Goal: Transaction & Acquisition: Purchase product/service

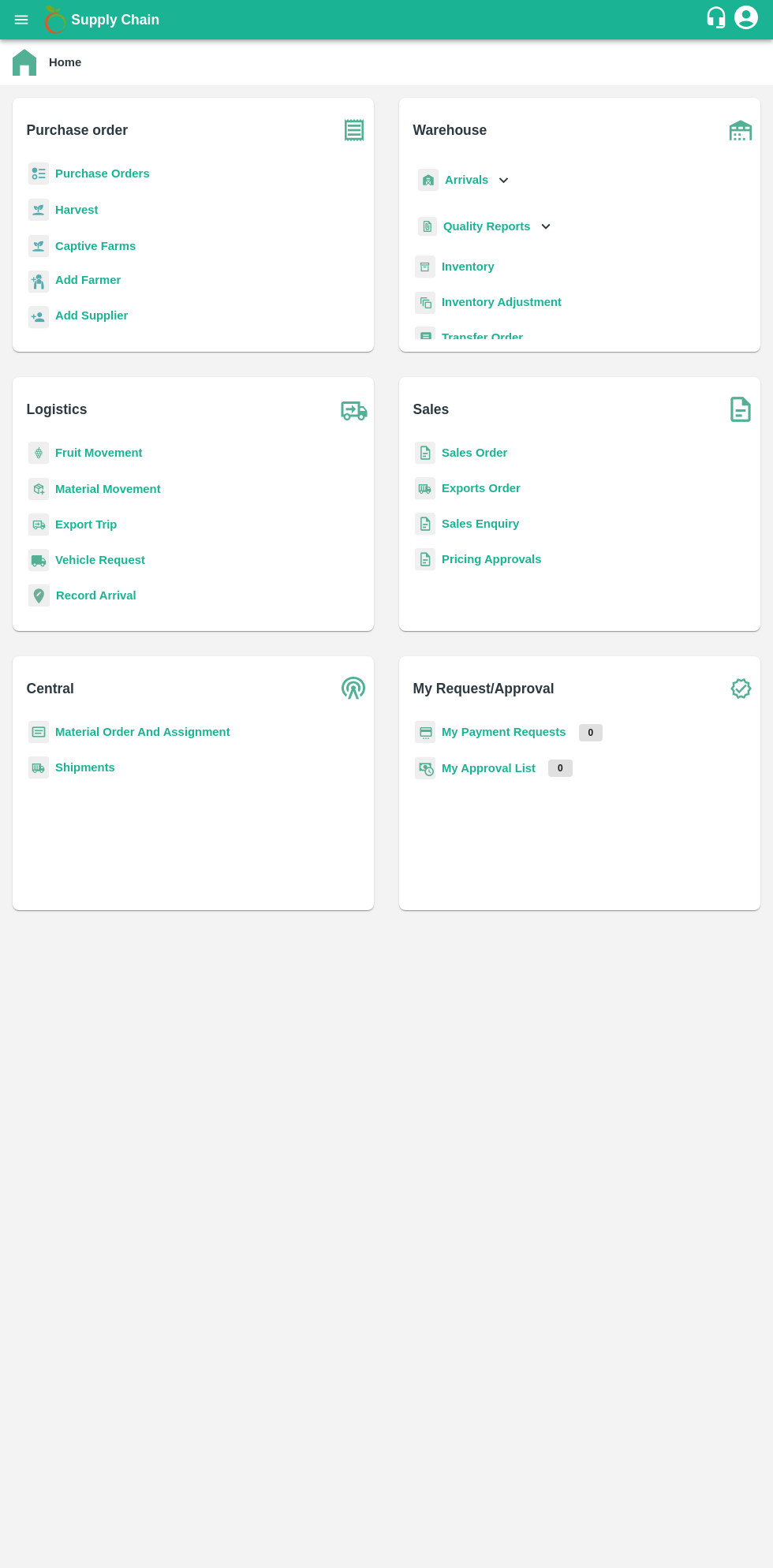
click at [33, 28] on button "open drawer" at bounding box center [21, 20] width 36 height 36
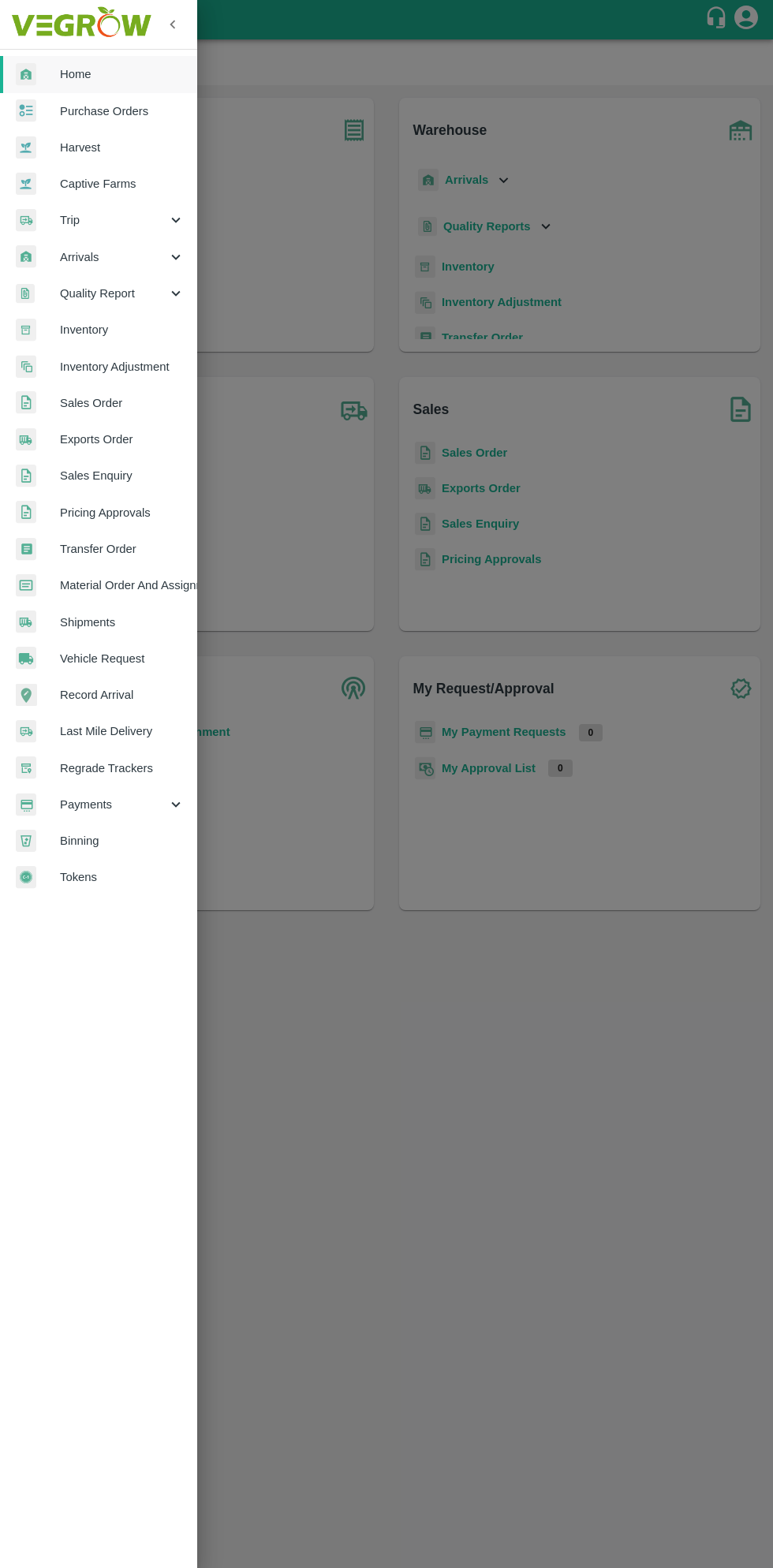
click at [114, 800] on span "Payments" at bounding box center [113, 805] width 107 height 18
click at [146, 840] on span "My Payment Requests" at bounding box center [129, 841] width 112 height 18
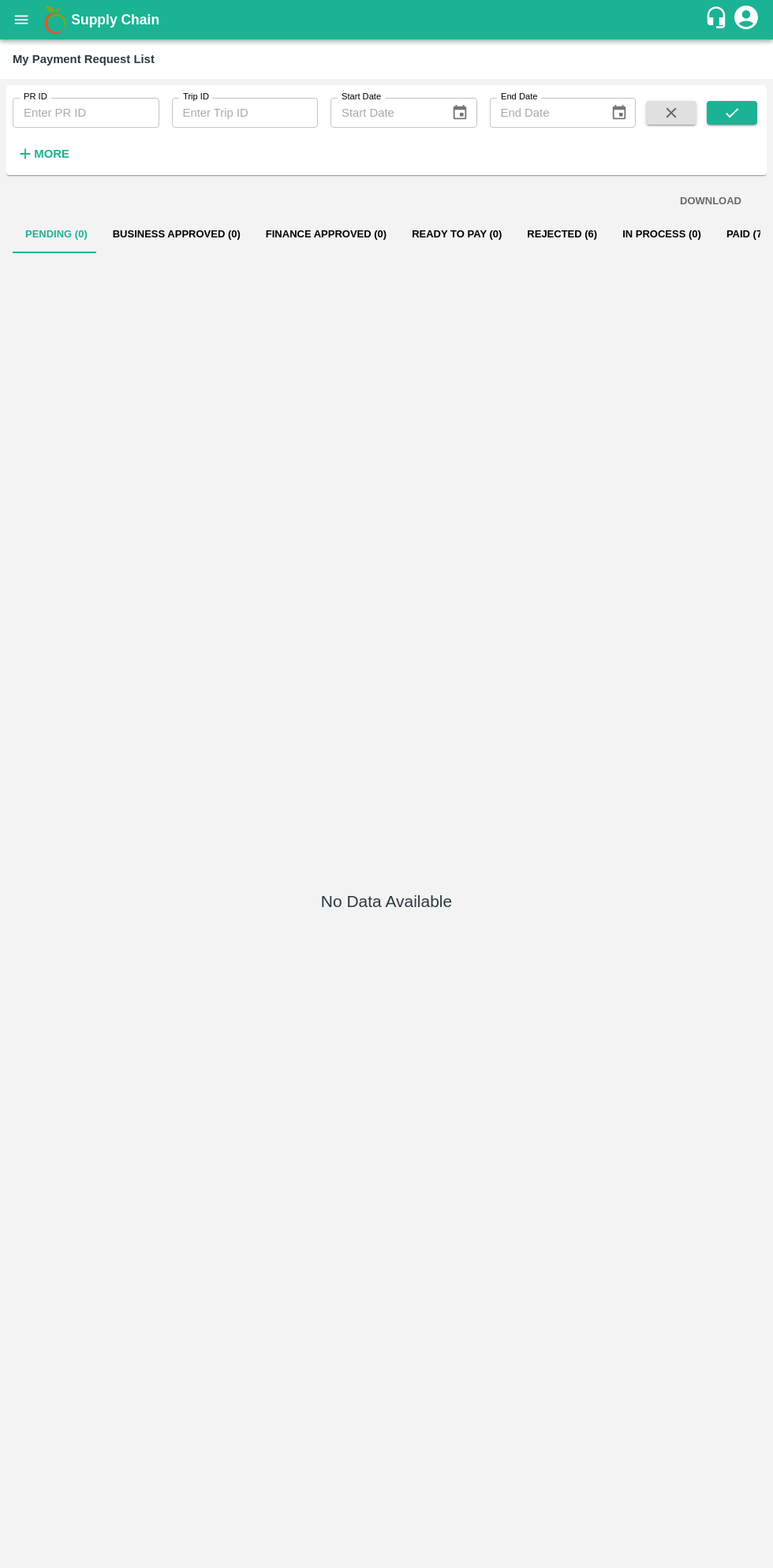
click at [631, 231] on button "In Process (0)" at bounding box center [662, 234] width 104 height 38
click at [718, 235] on button "Paid (718)" at bounding box center [751, 234] width 76 height 38
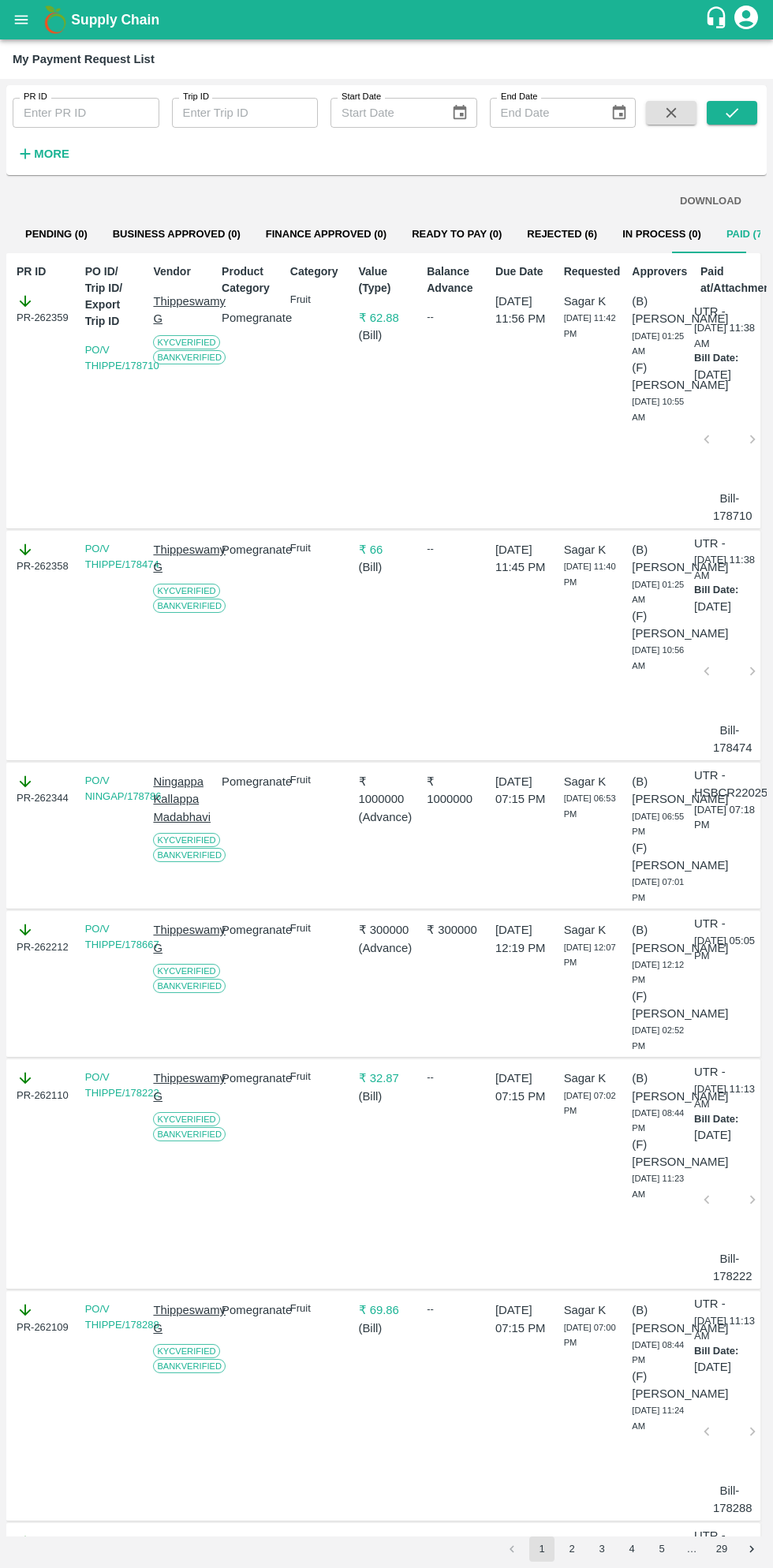
click at [32, 34] on div "Supply Chain" at bounding box center [386, 20] width 773 height 39
click at [74, 20] on b "Supply Chain" at bounding box center [115, 20] width 88 height 16
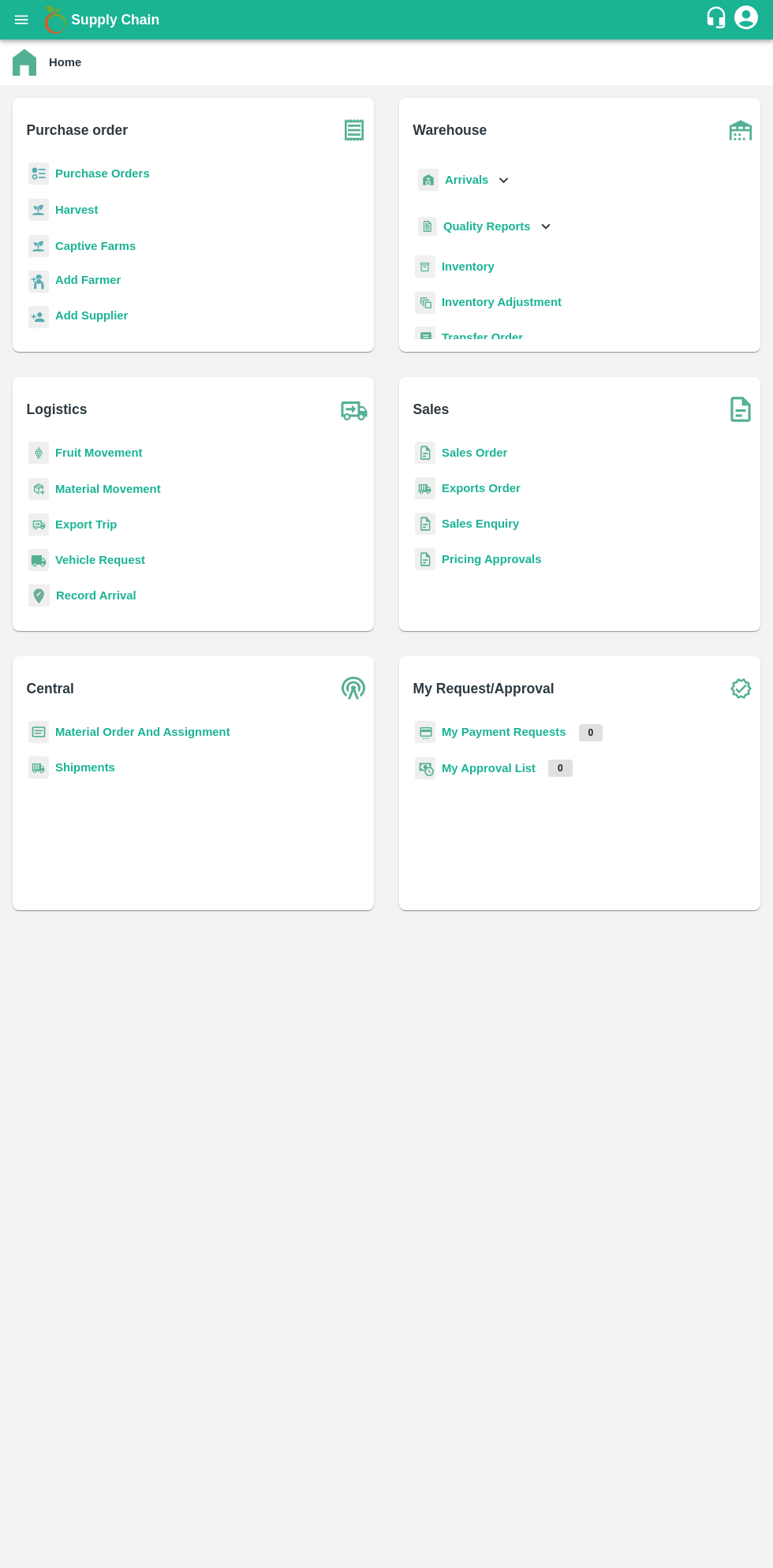
click at [74, 23] on b "Supply Chain" at bounding box center [115, 20] width 88 height 16
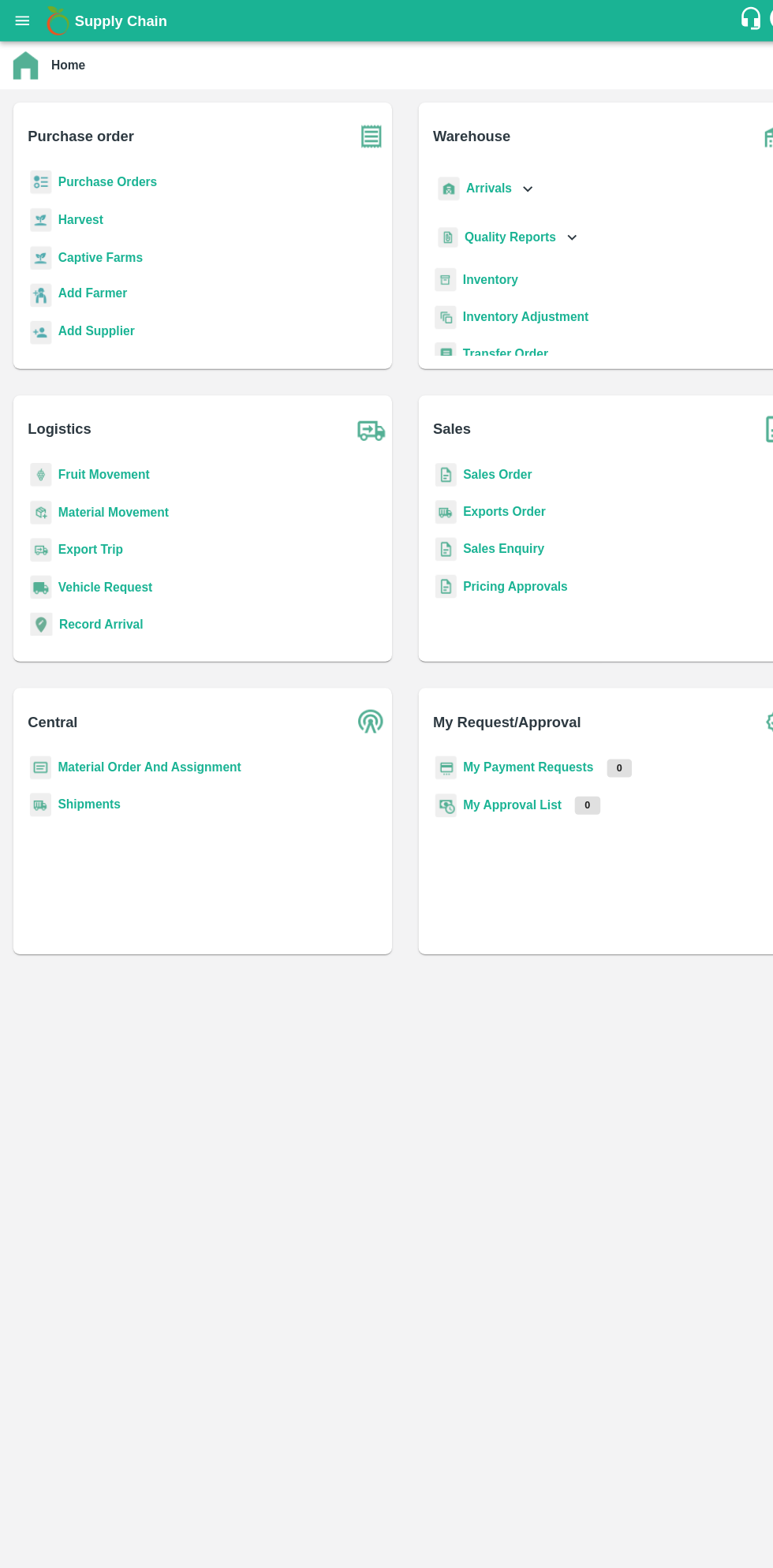
click at [22, 20] on icon "open drawer" at bounding box center [22, 19] width 14 height 9
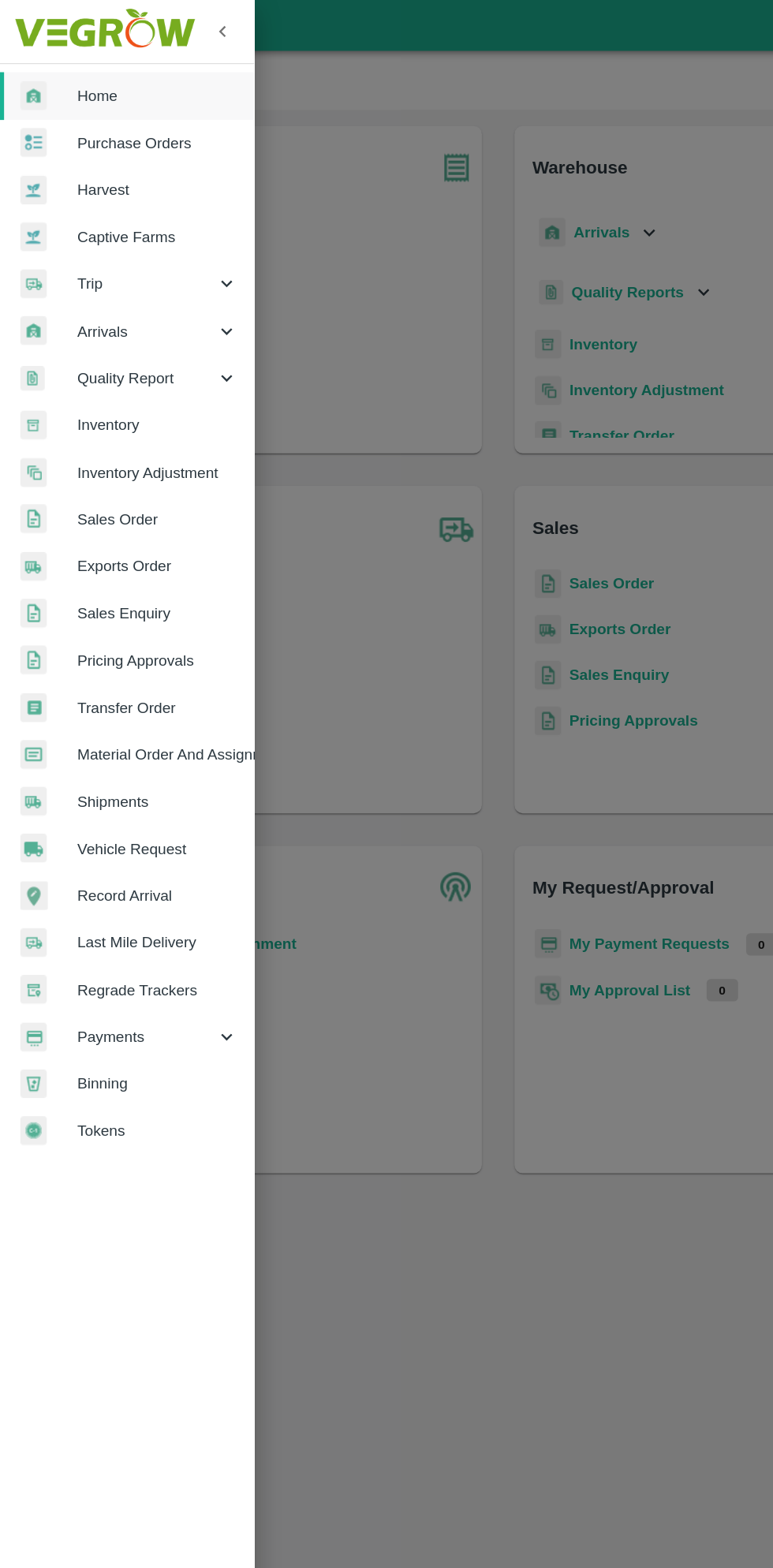
click at [133, 98] on link "Purchase Orders" at bounding box center [98, 111] width 197 height 36
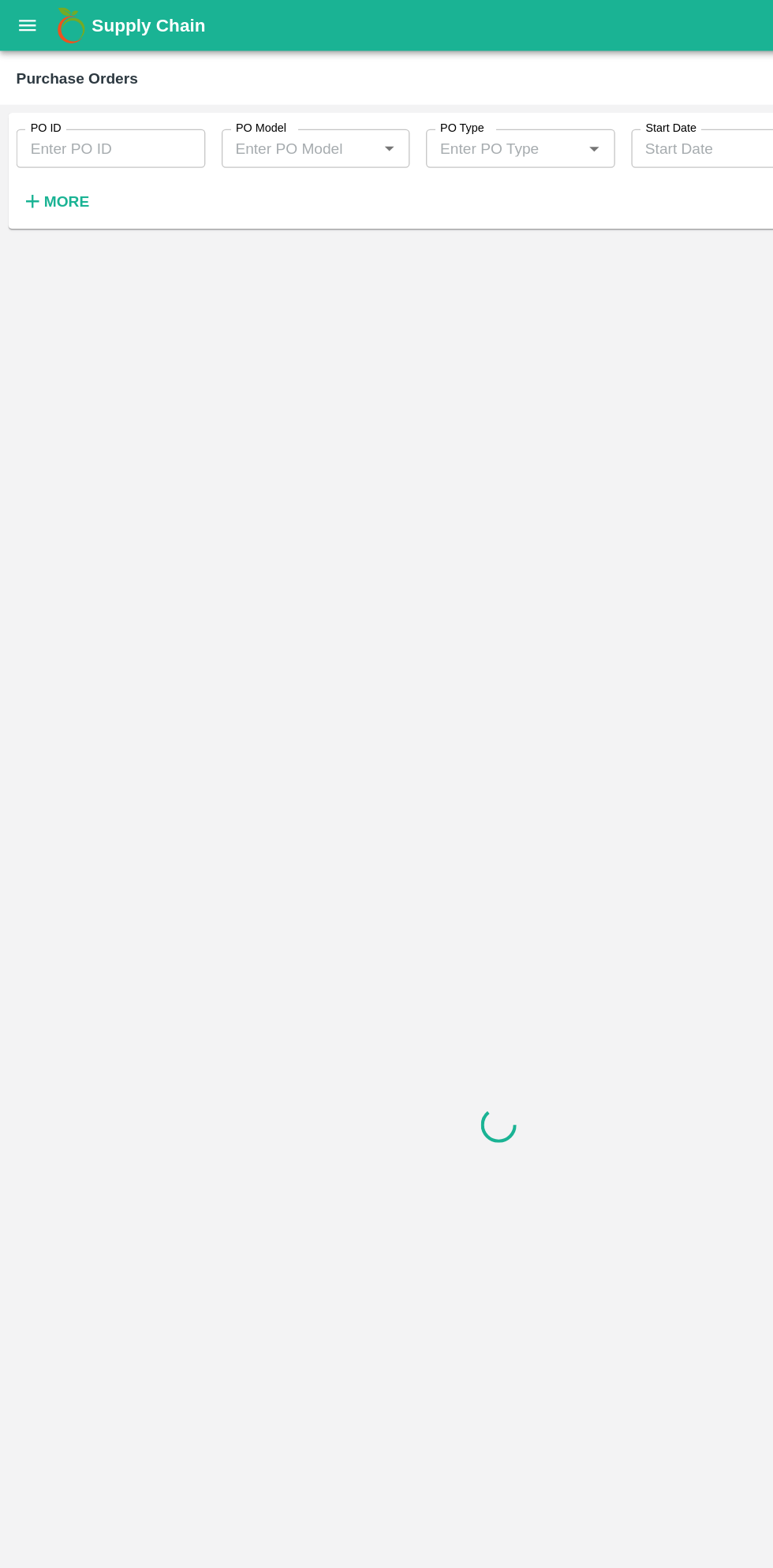
click at [54, 166] on h6 "More" at bounding box center [52, 156] width 35 height 21
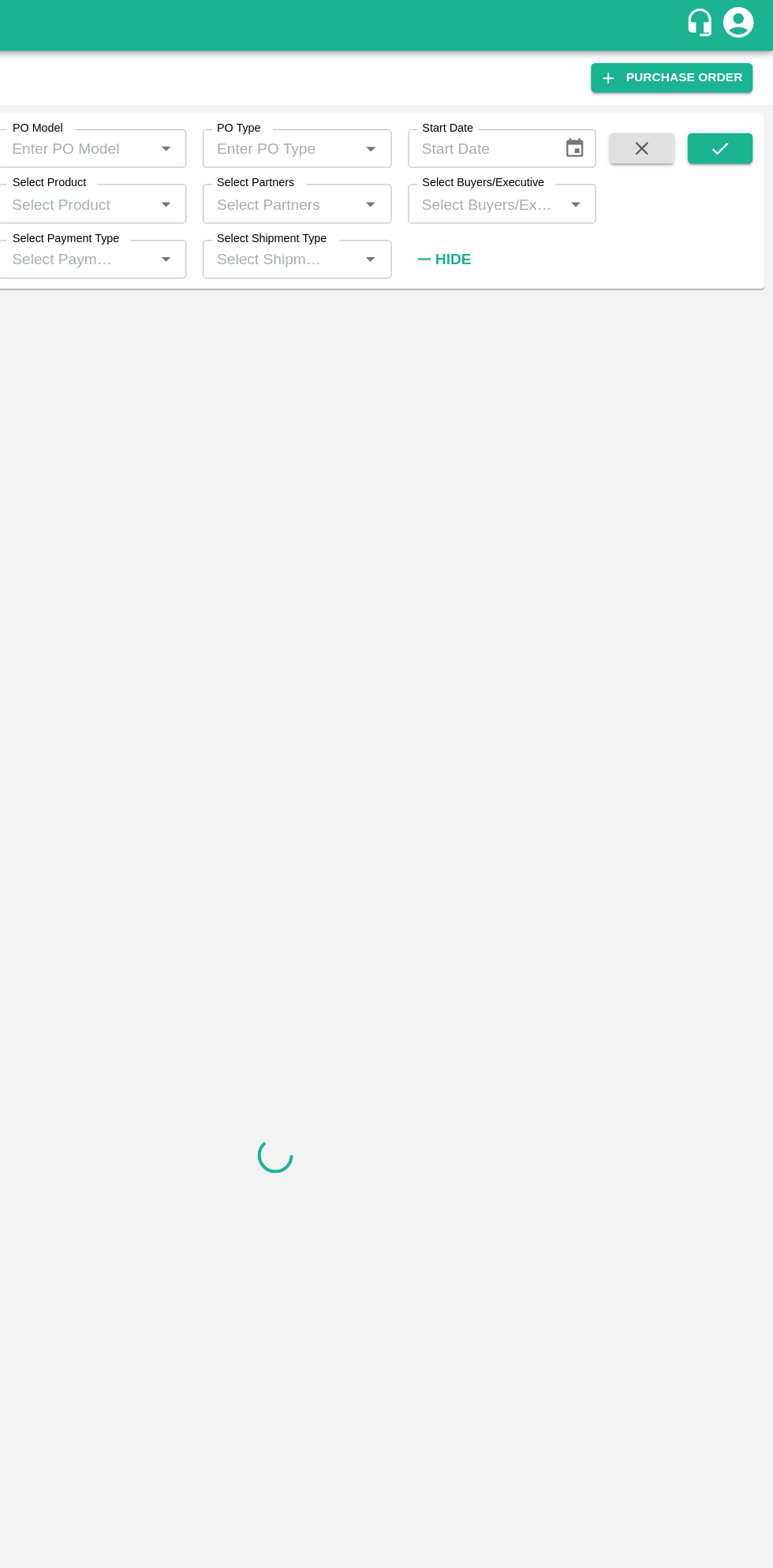
click at [557, 164] on input "Select Buyers/Executive" at bounding box center [550, 157] width 111 height 21
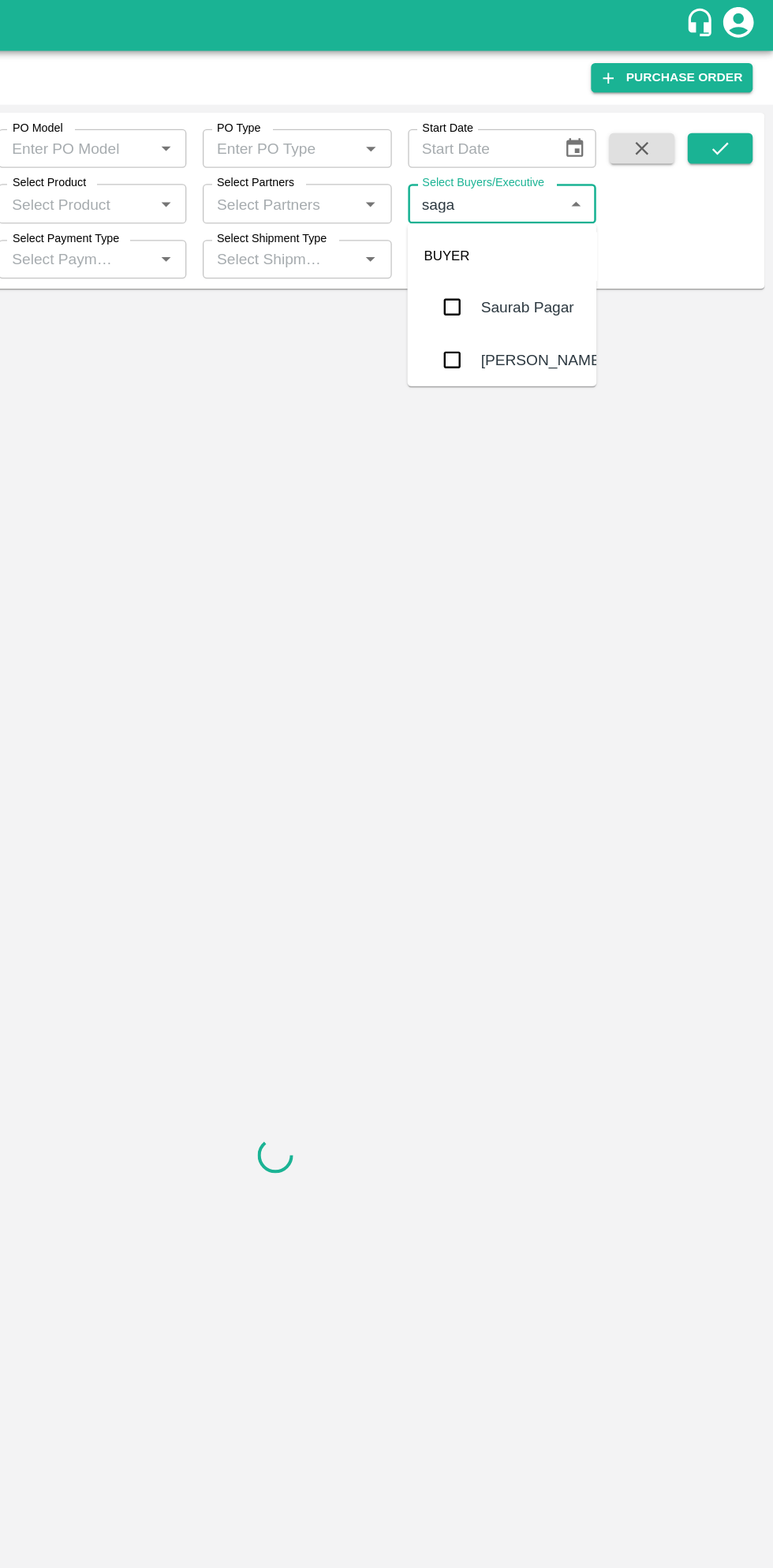
type input "sagar"
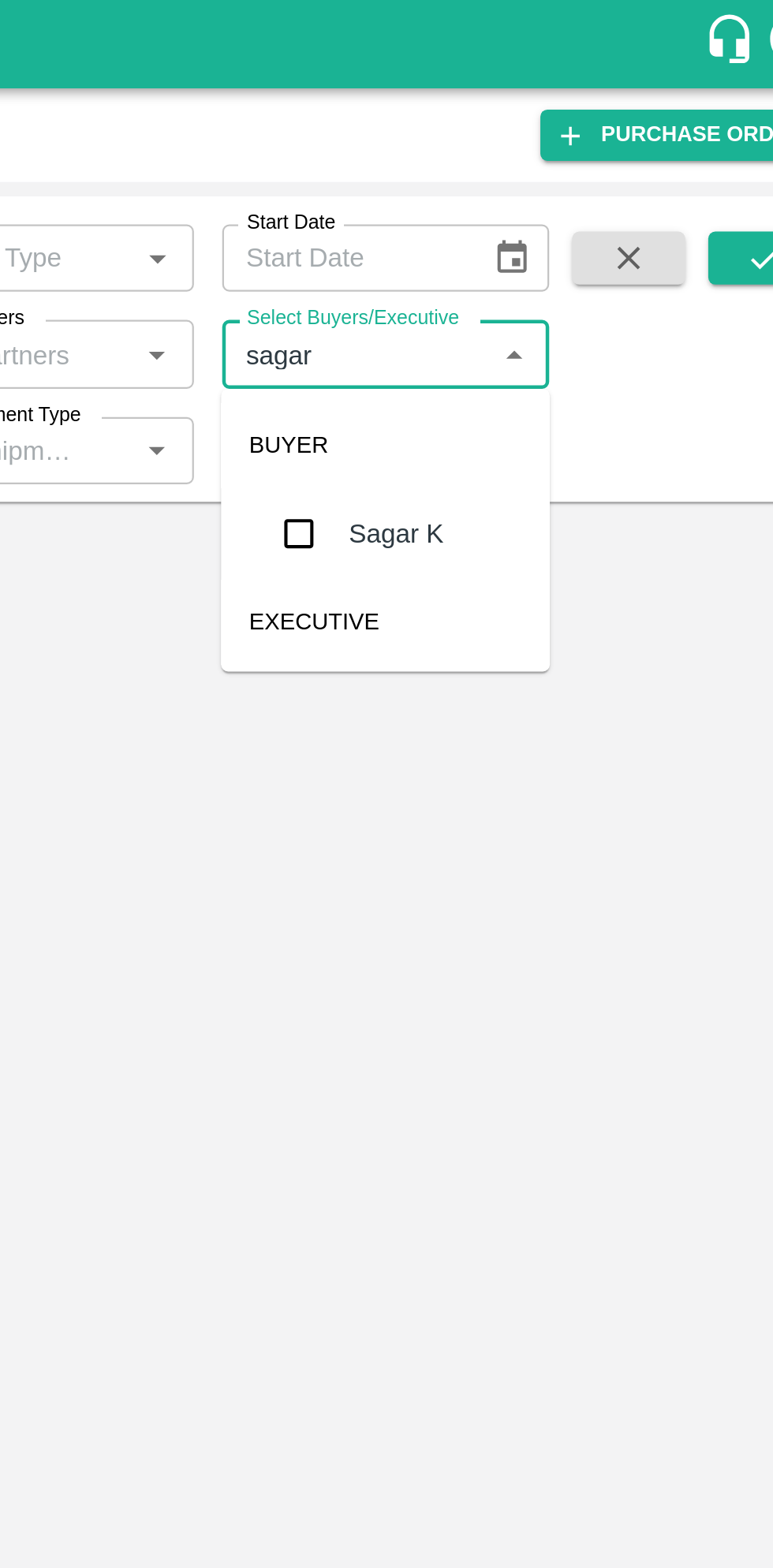
click at [519, 248] on input "checkbox" at bounding box center [524, 239] width 31 height 31
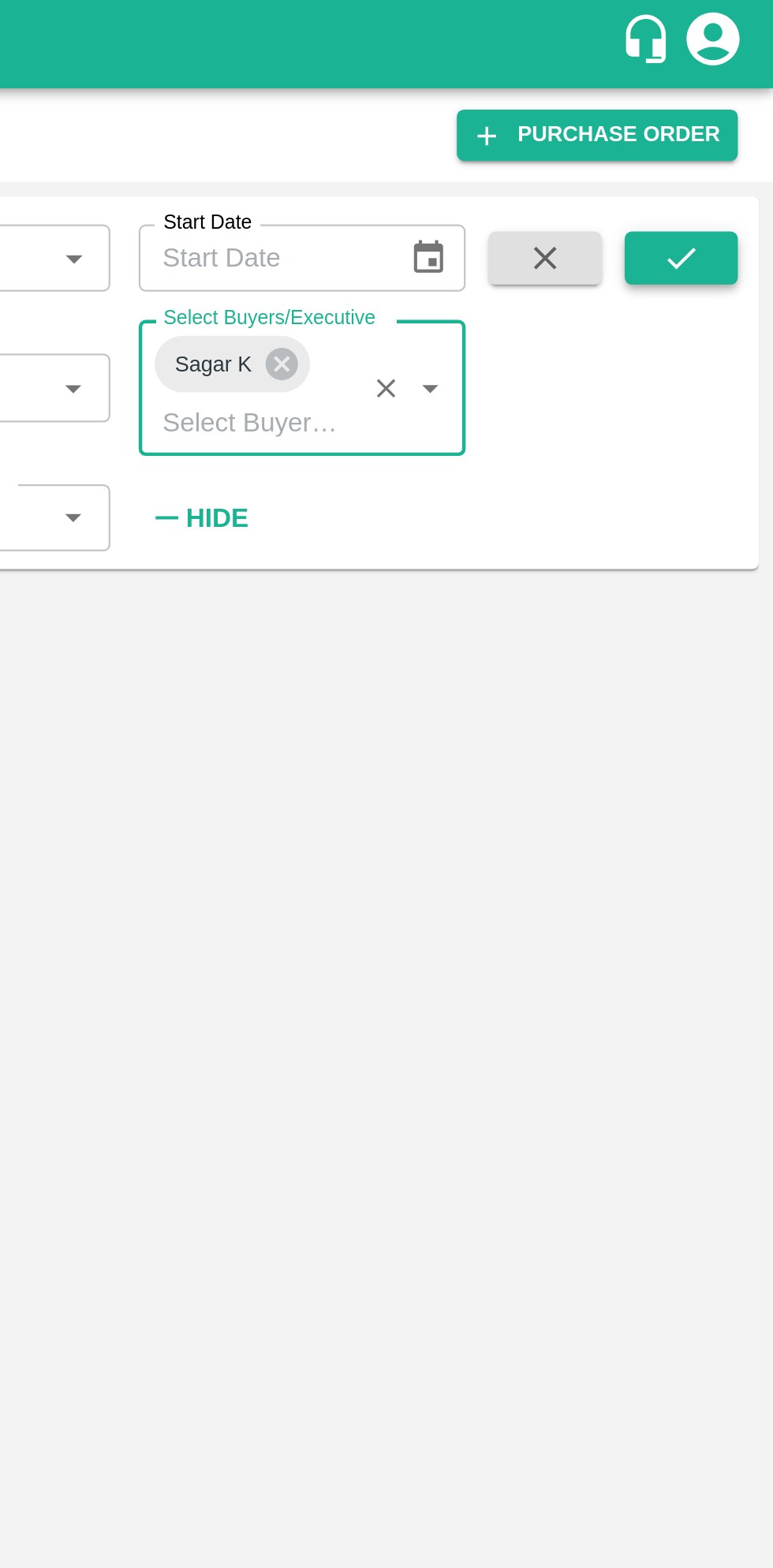
click at [734, 116] on icon "submit" at bounding box center [732, 115] width 13 height 10
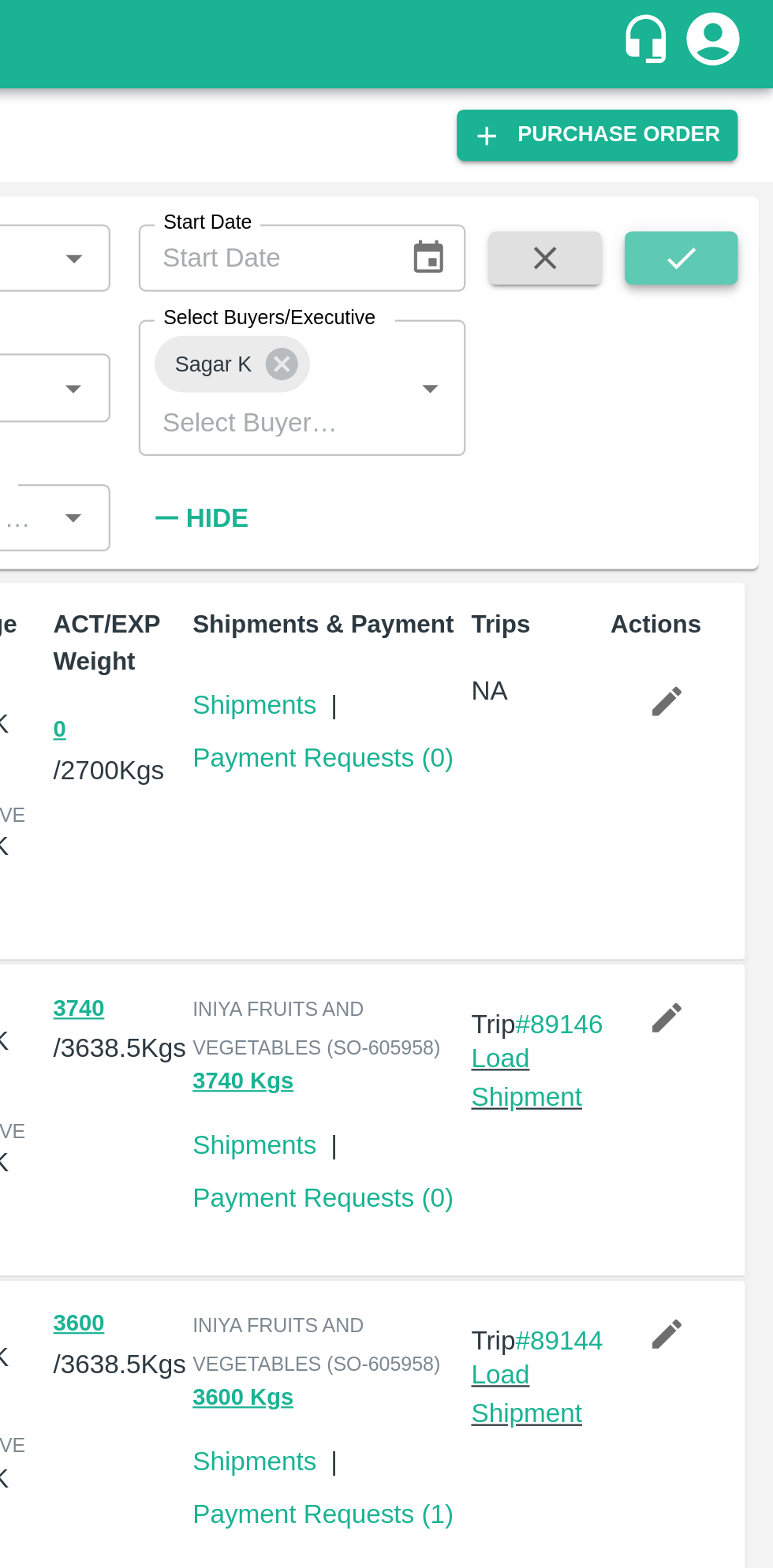
click at [739, 106] on icon "submit" at bounding box center [733, 115] width 18 height 18
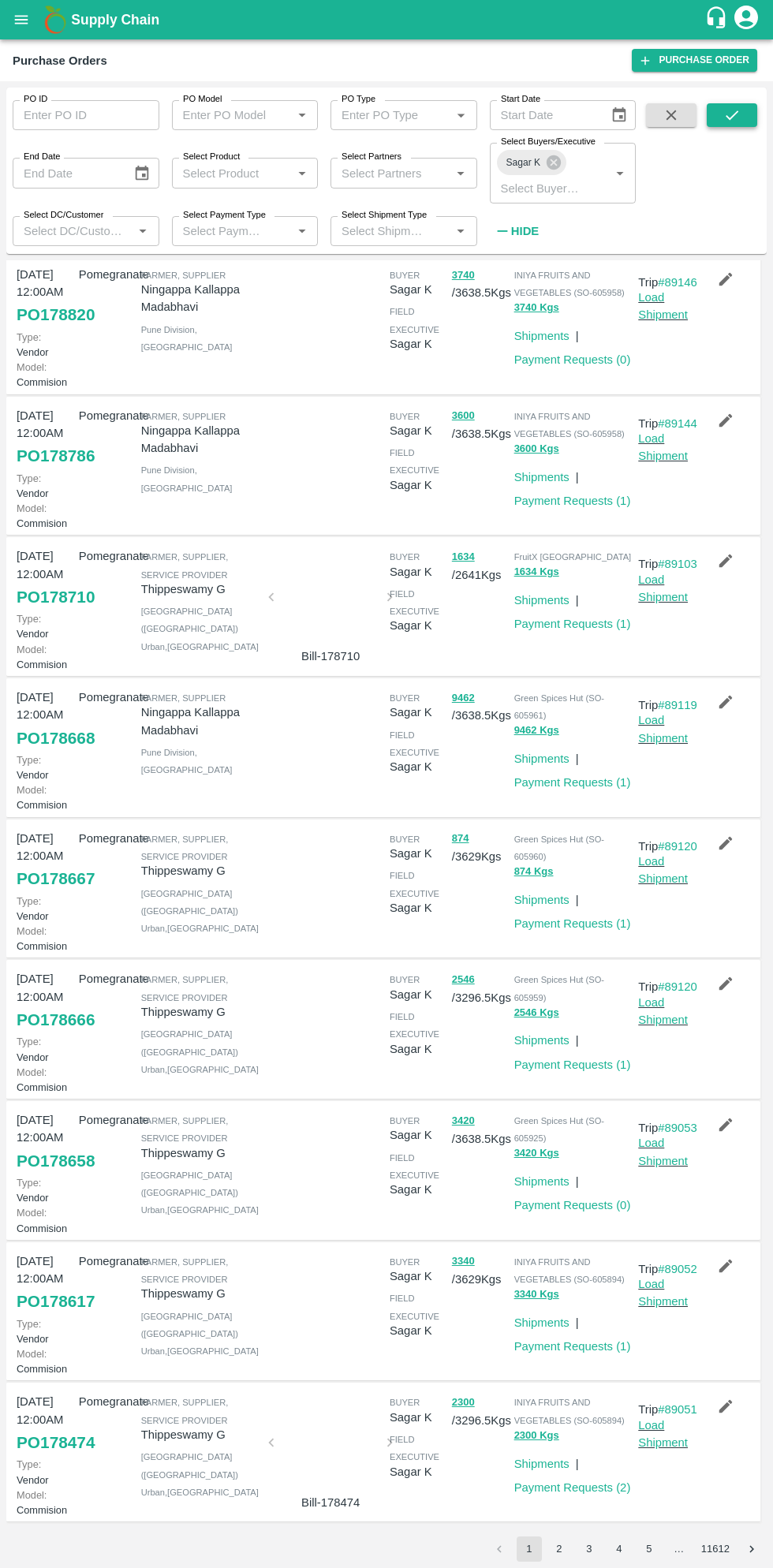
scroll to position [460, 0]
click at [62, 1287] on link "PO 178617" at bounding box center [56, 1301] width 79 height 28
click at [57, 1287] on link "PO 178617" at bounding box center [56, 1301] width 79 height 28
click at [573, 1340] on link "Payment Requests ( 1 )" at bounding box center [573, 1346] width 117 height 13
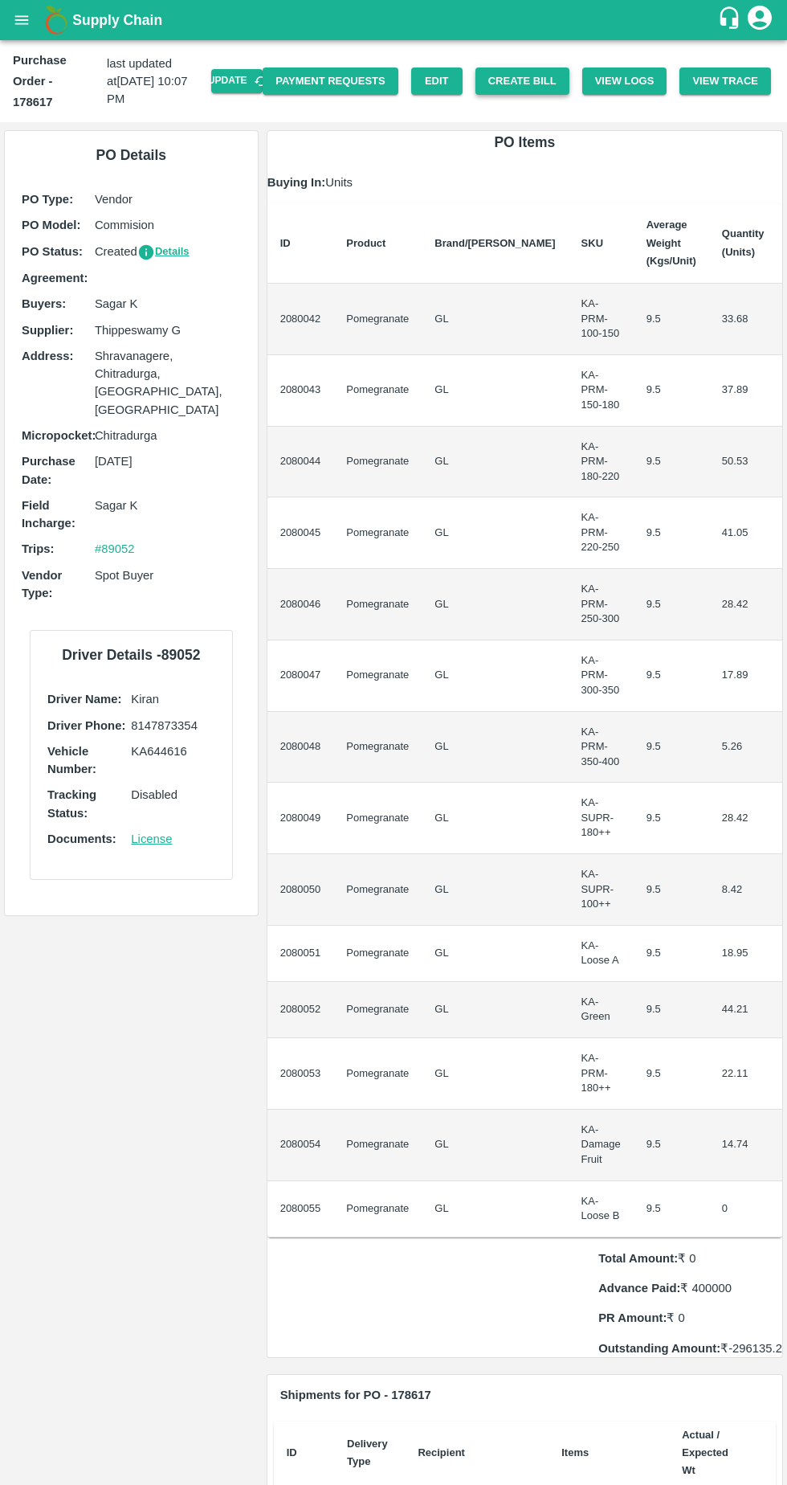
click at [542, 76] on button "Create Bill" at bounding box center [523, 81] width 94 height 28
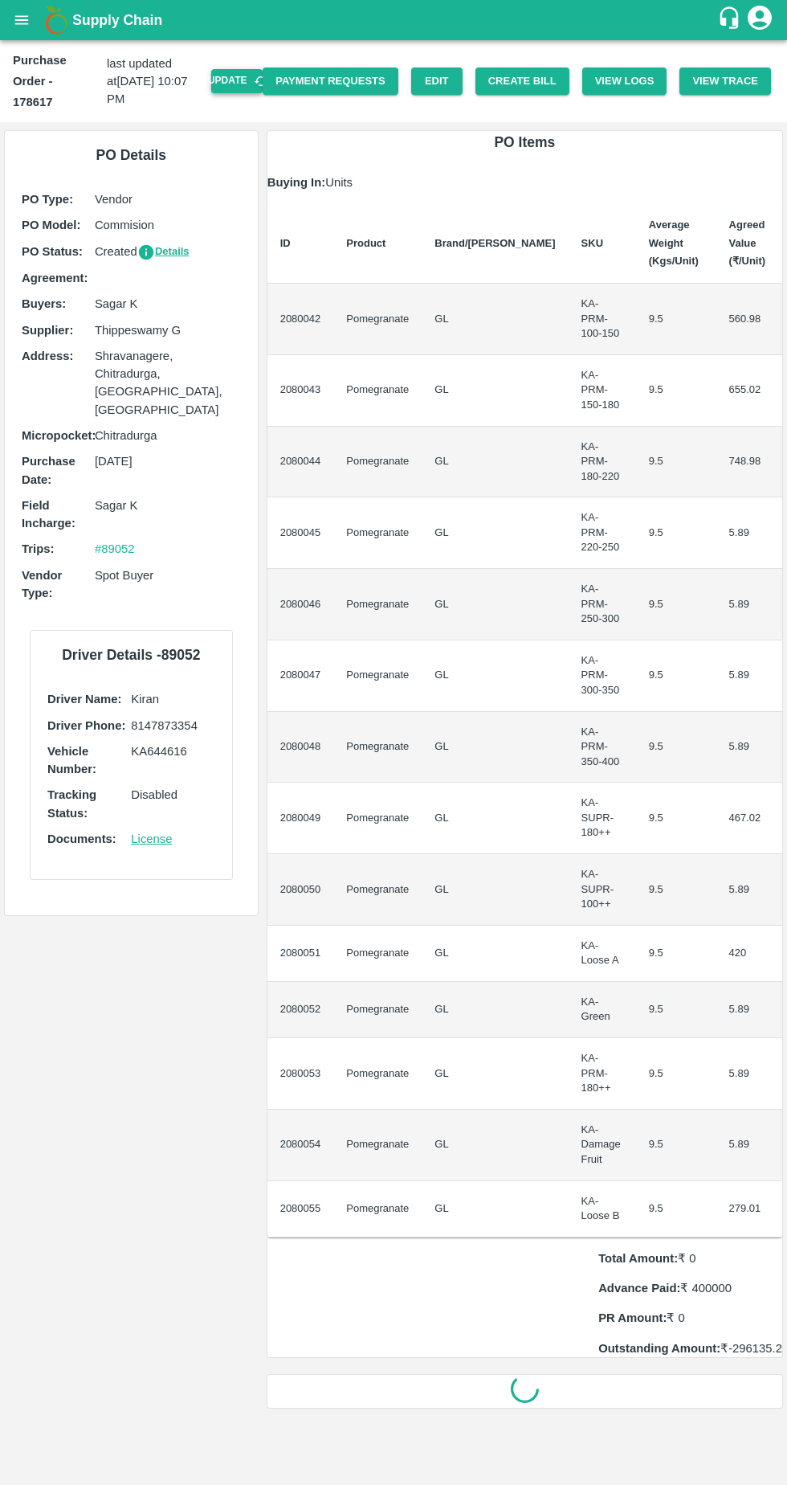
click at [257, 70] on button "Update" at bounding box center [236, 80] width 51 height 23
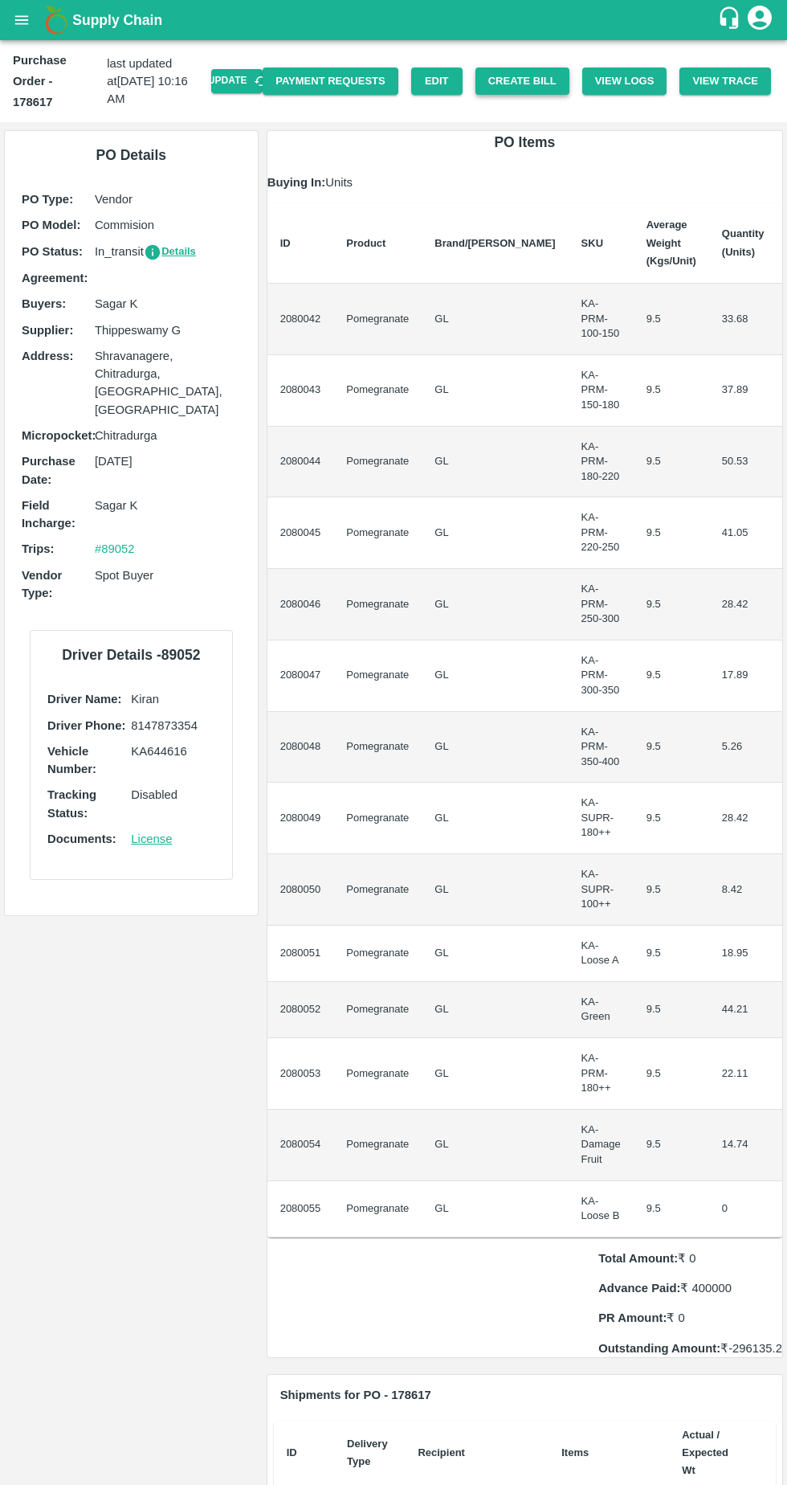
click at [540, 70] on button "Create Bill" at bounding box center [523, 81] width 94 height 28
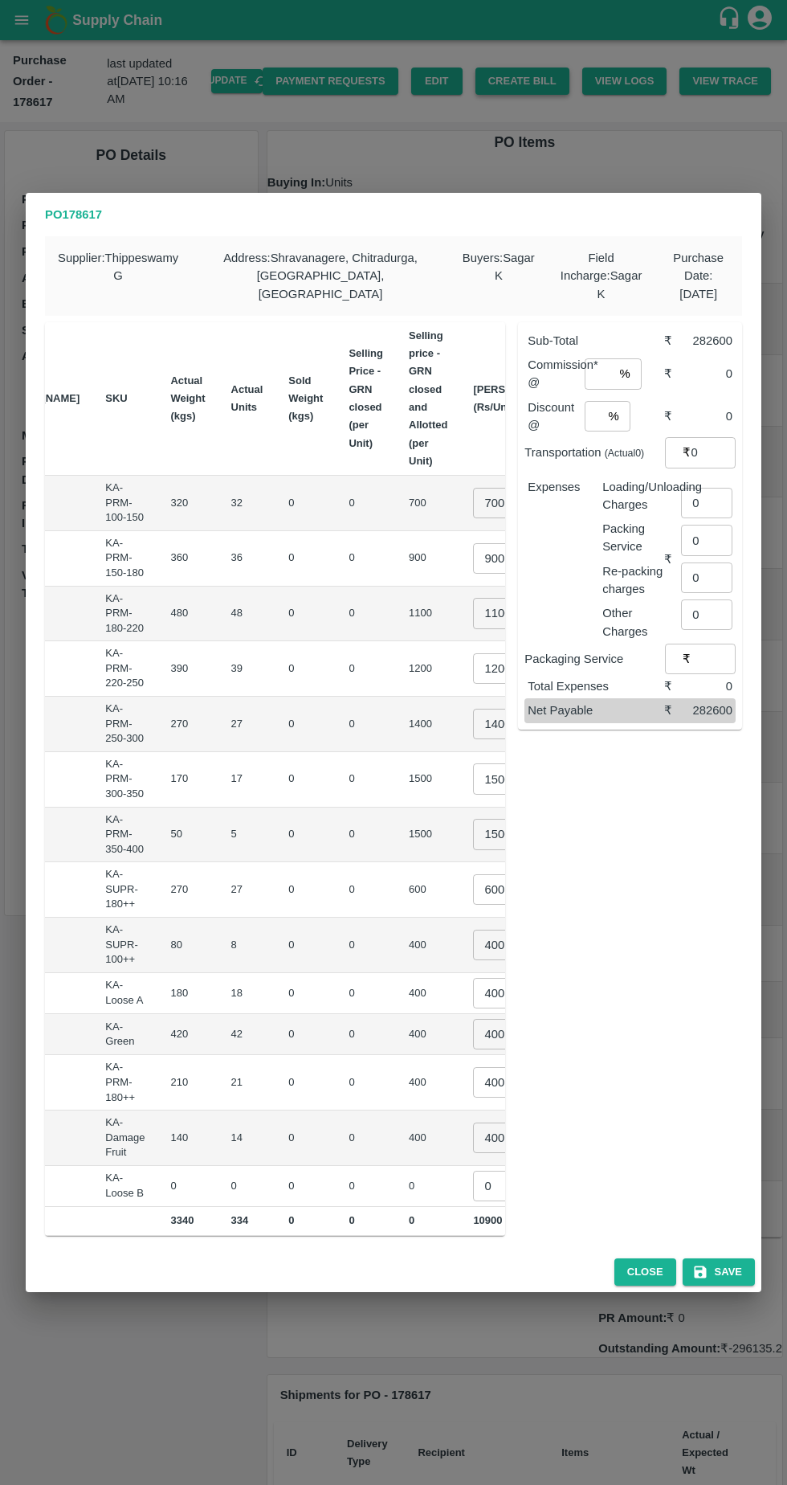
scroll to position [0, 210]
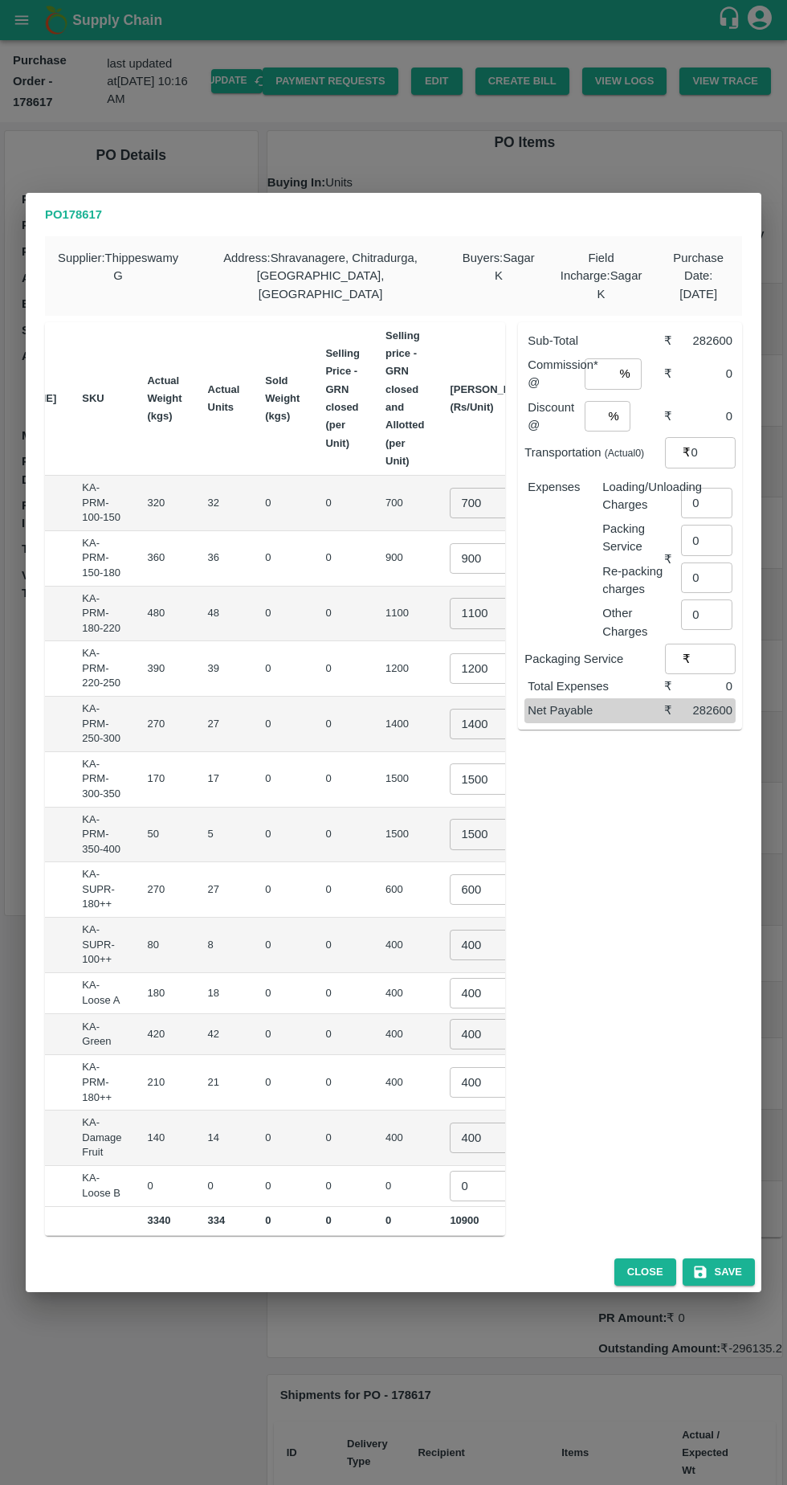
click at [450, 499] on input "700" at bounding box center [482, 503] width 64 height 31
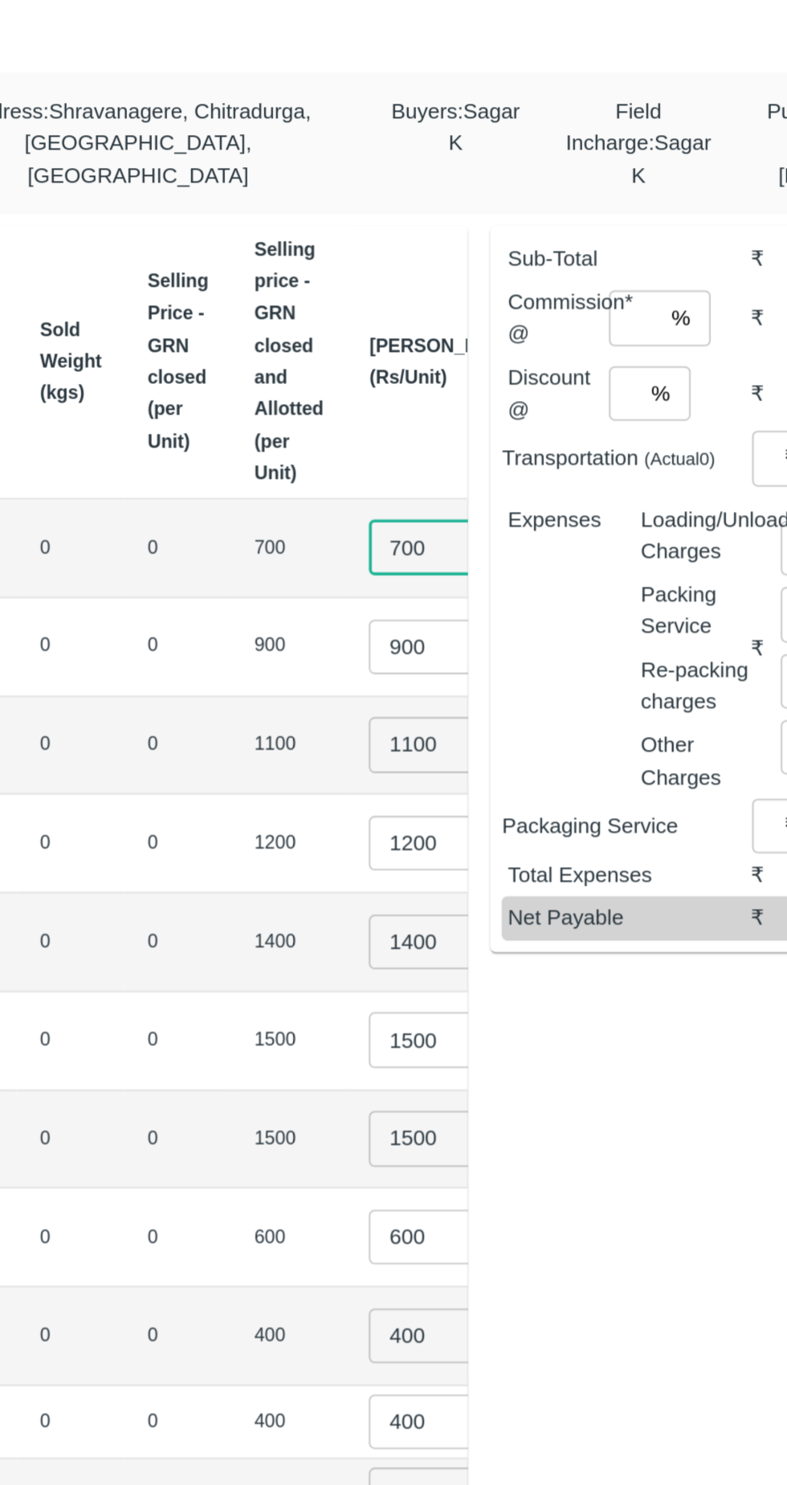
click at [450, 492] on input "700" at bounding box center [482, 503] width 64 height 31
type input "7"
type input "750"
type input "9"
type input "850"
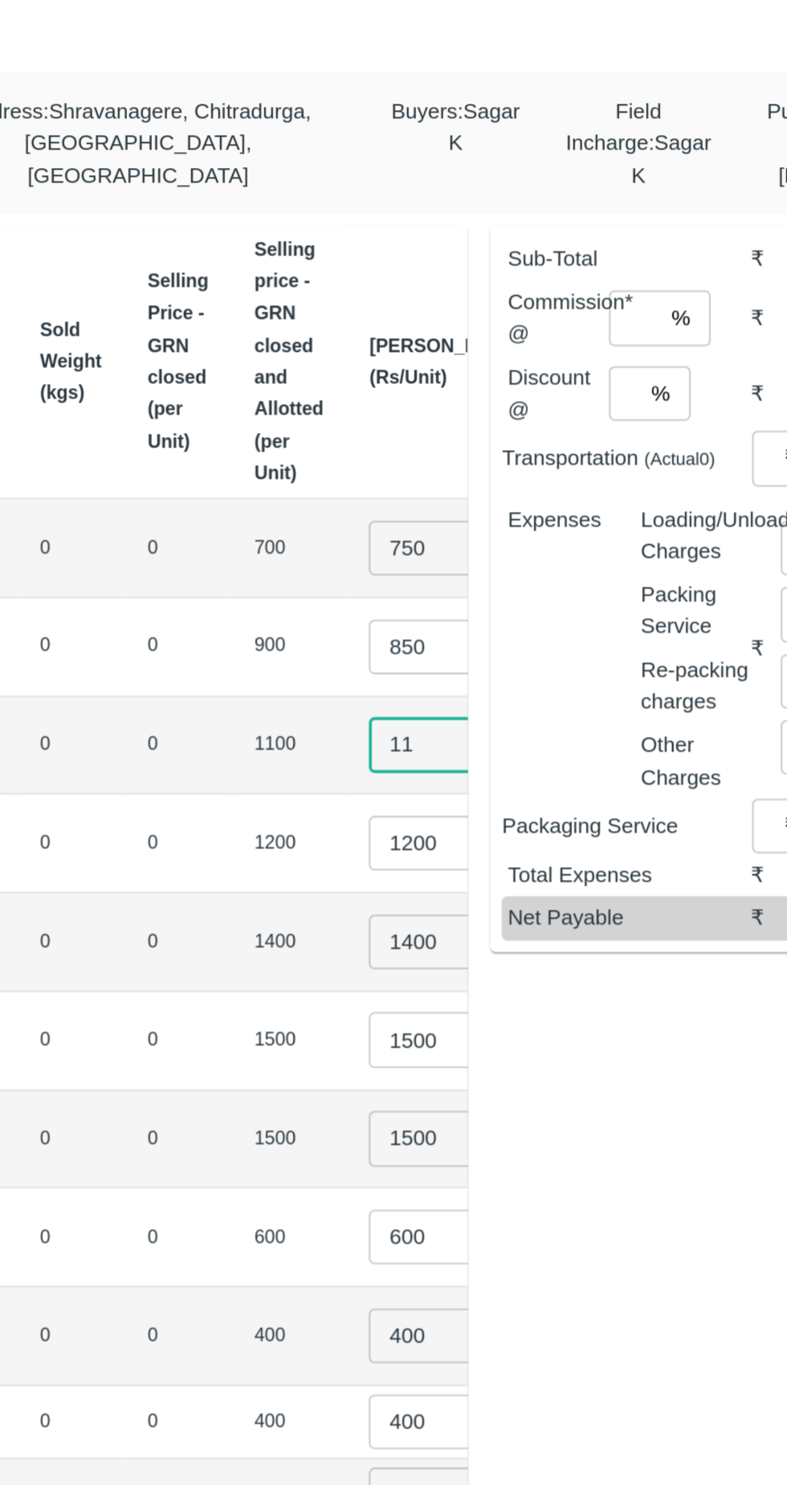
type input "1"
type input "900"
type input "1"
type input "1000"
type input "1"
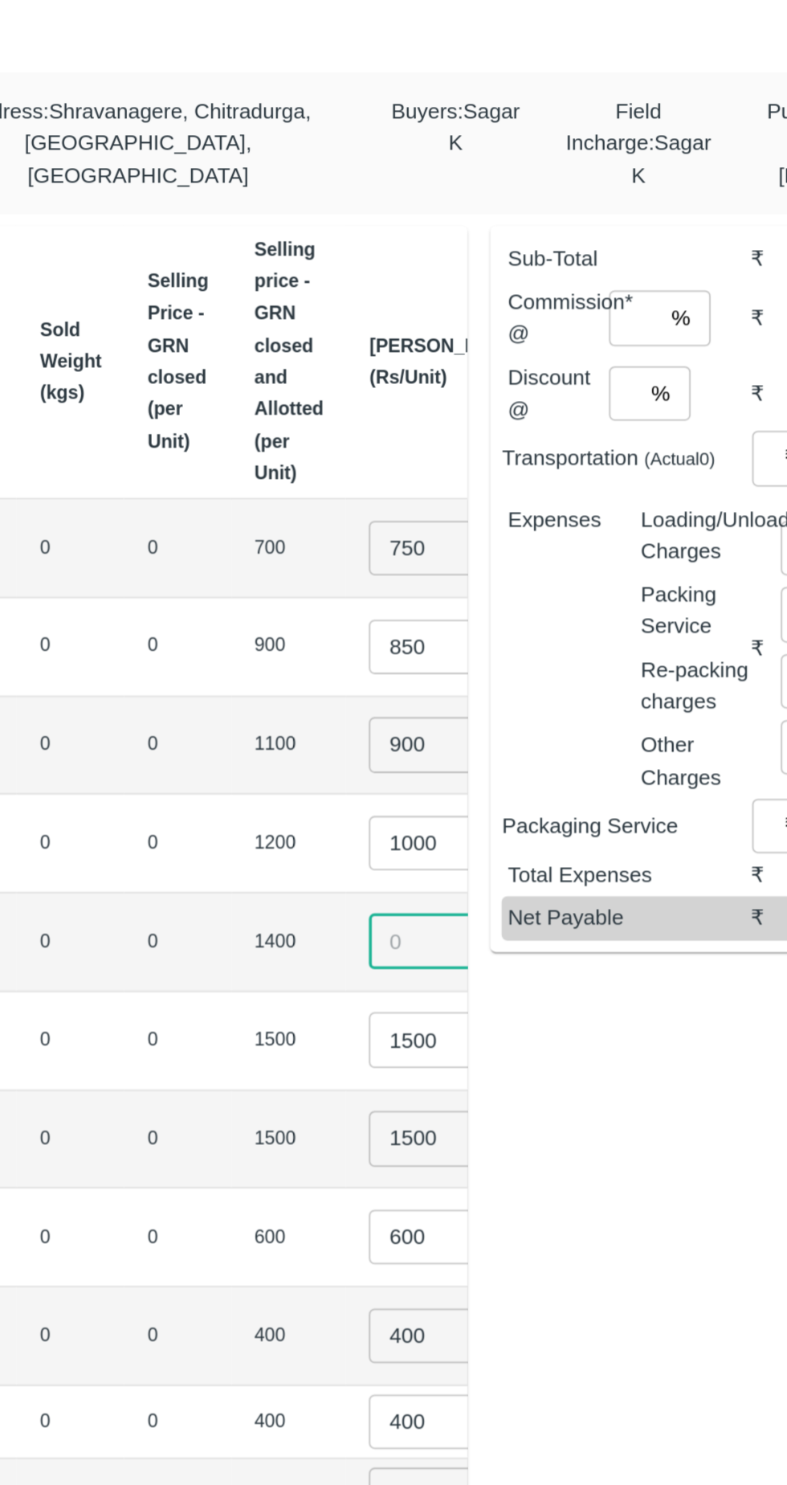
type input "0"
type input "1050"
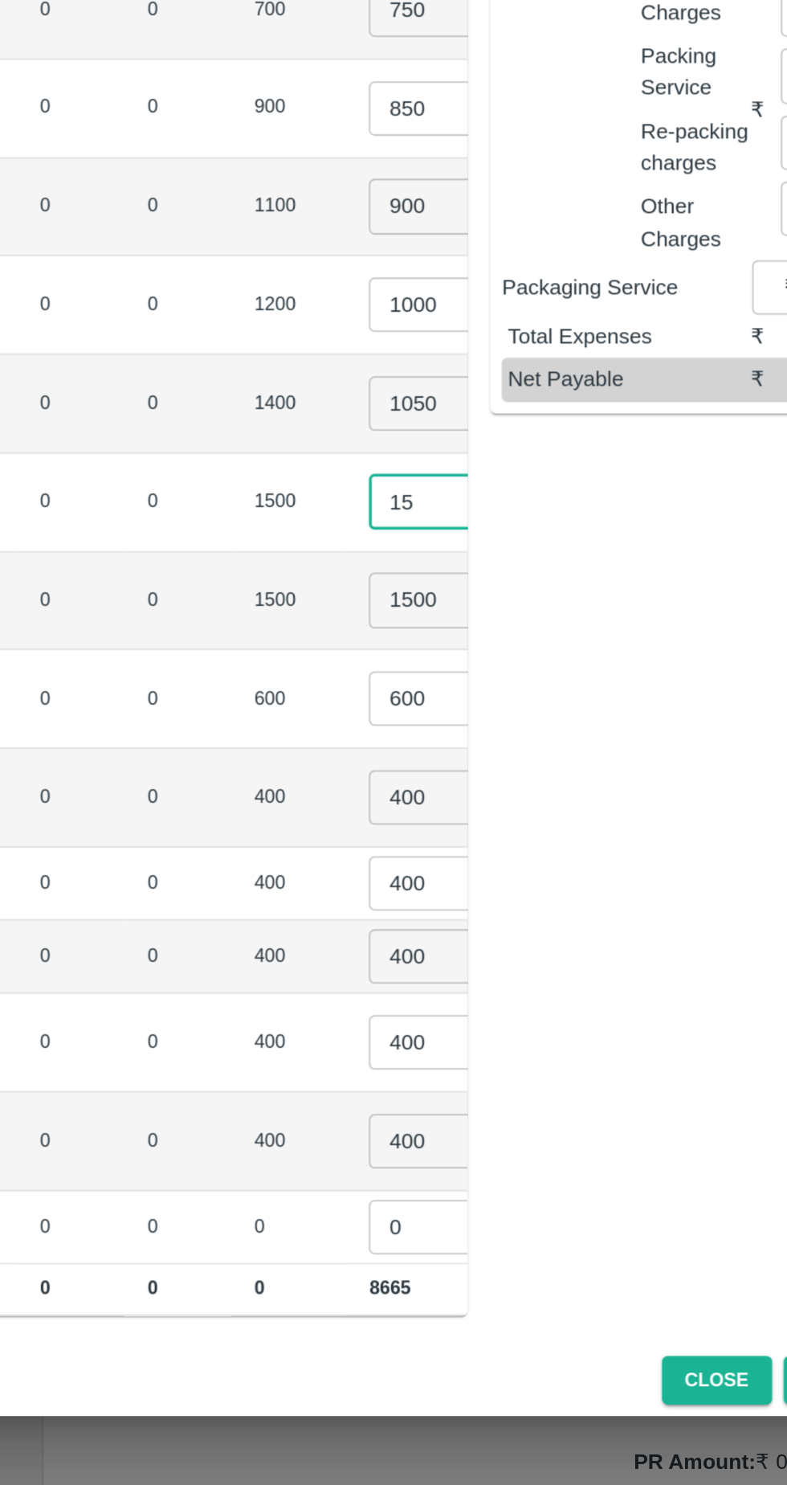
type input "1"
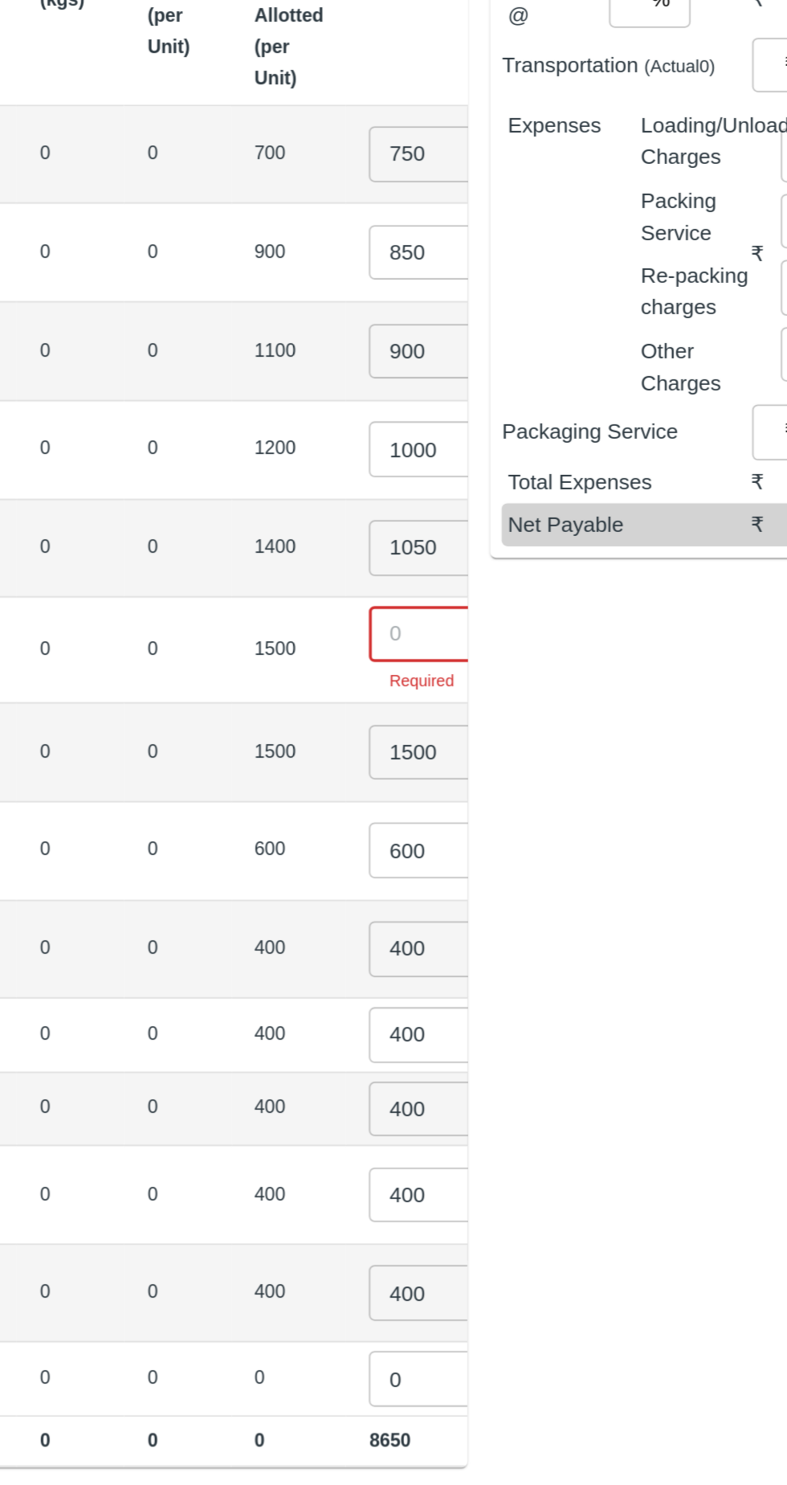
click at [450, 603] on input "900" at bounding box center [482, 611] width 64 height 31
type input "950"
click at [450, 761] on input "number" at bounding box center [482, 769] width 64 height 31
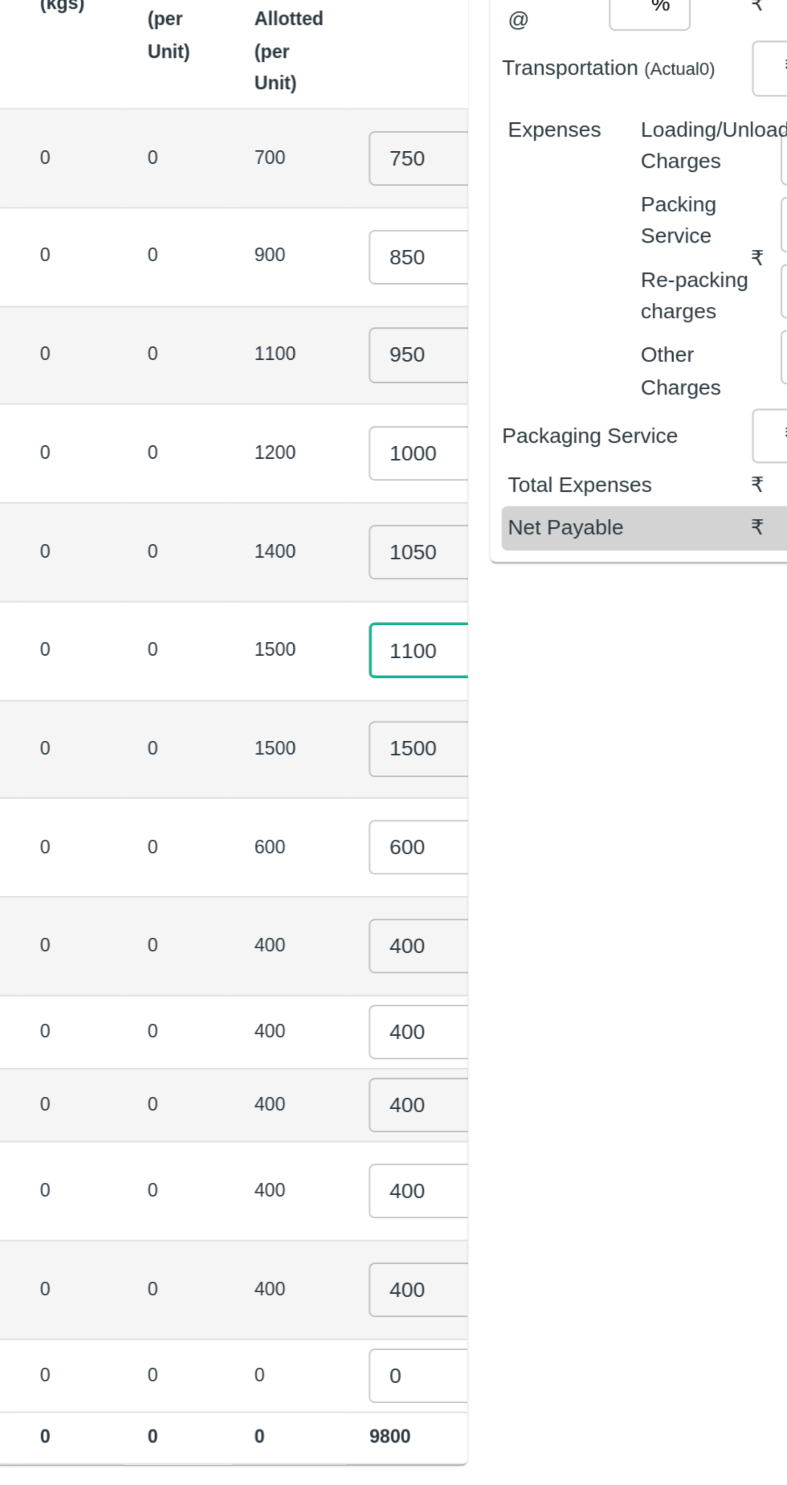
type input "1100"
type input "1"
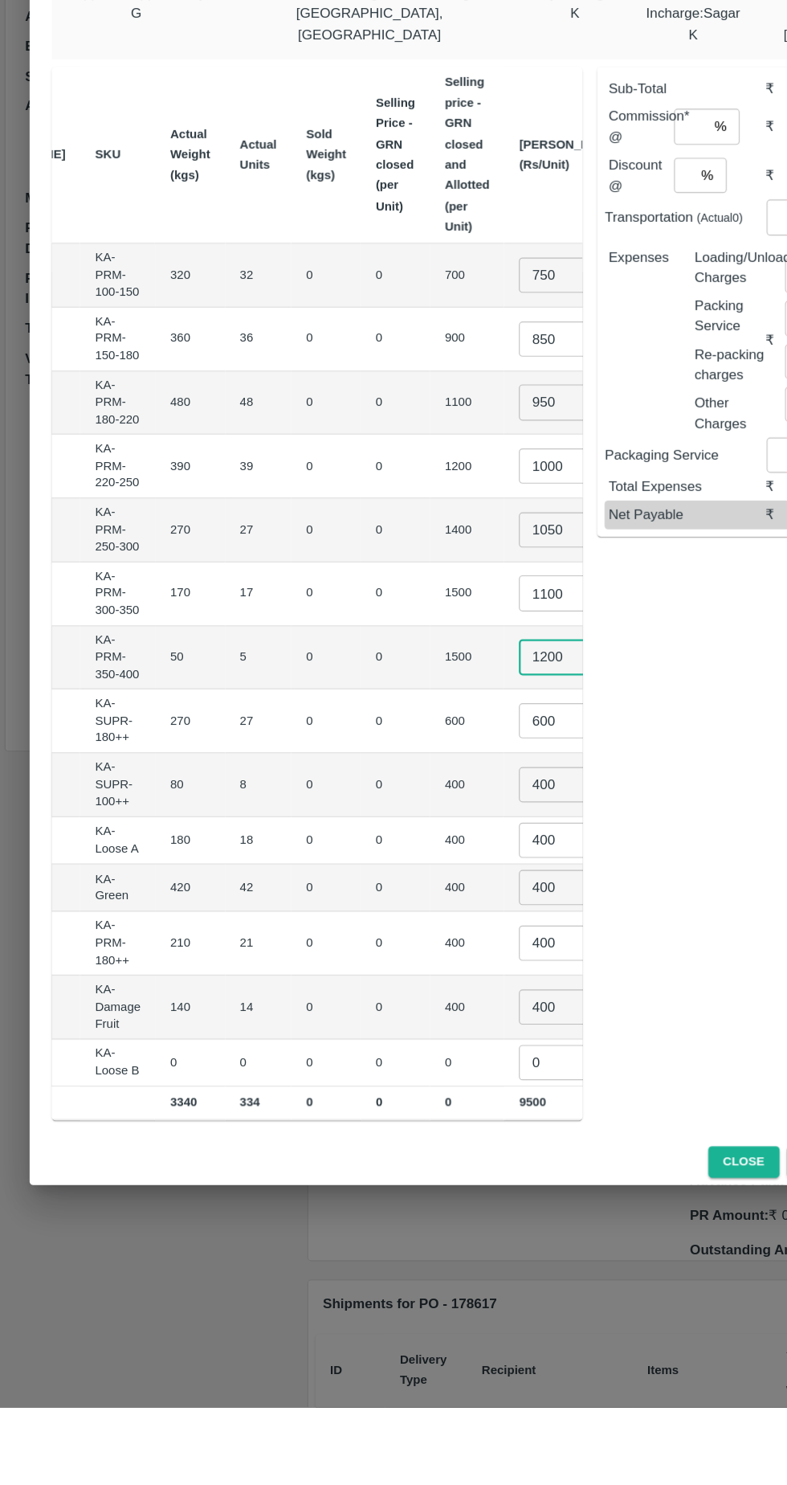
type input "1200"
click at [450, 881] on input "600" at bounding box center [482, 889] width 64 height 31
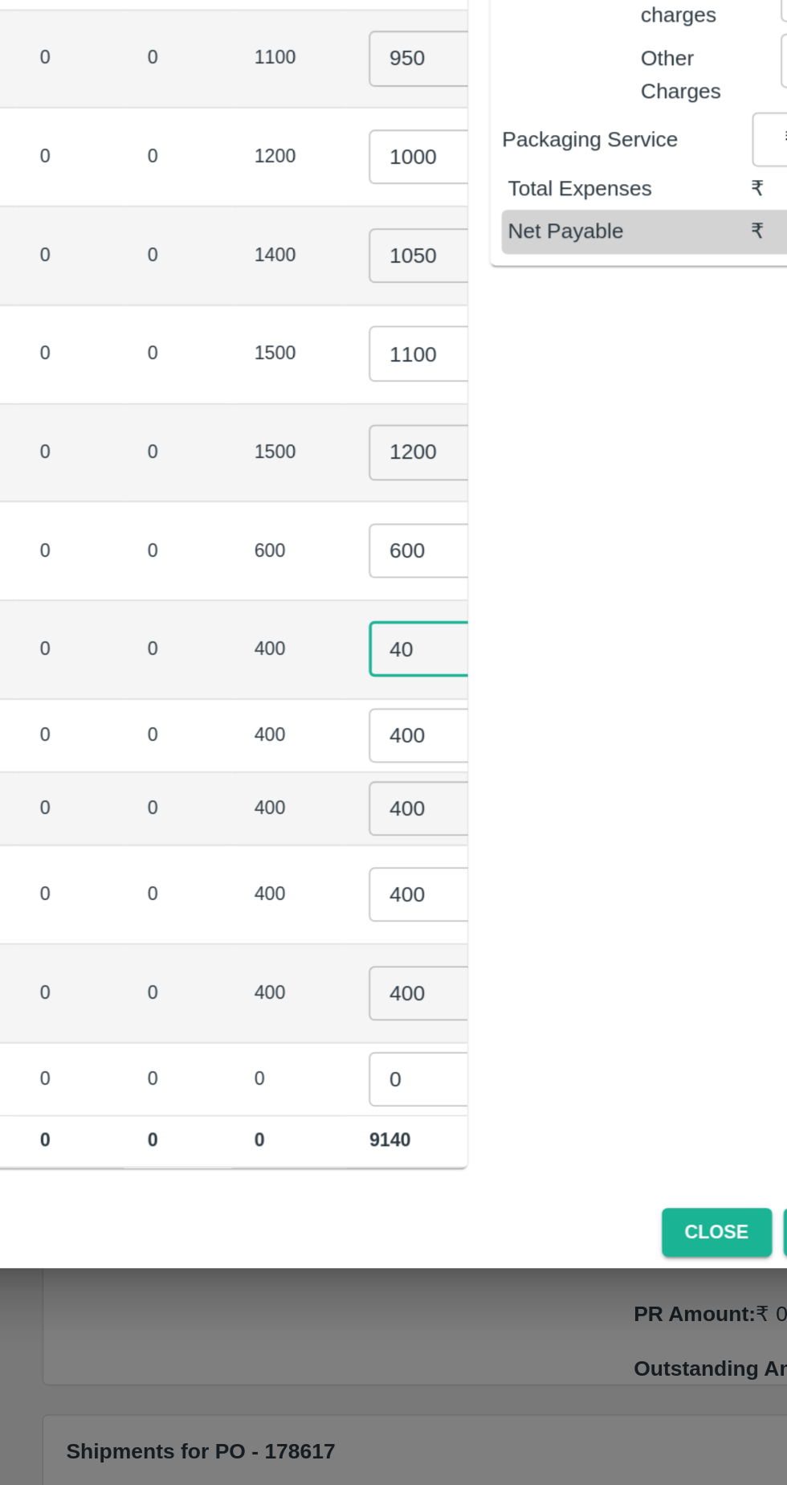
type input "4"
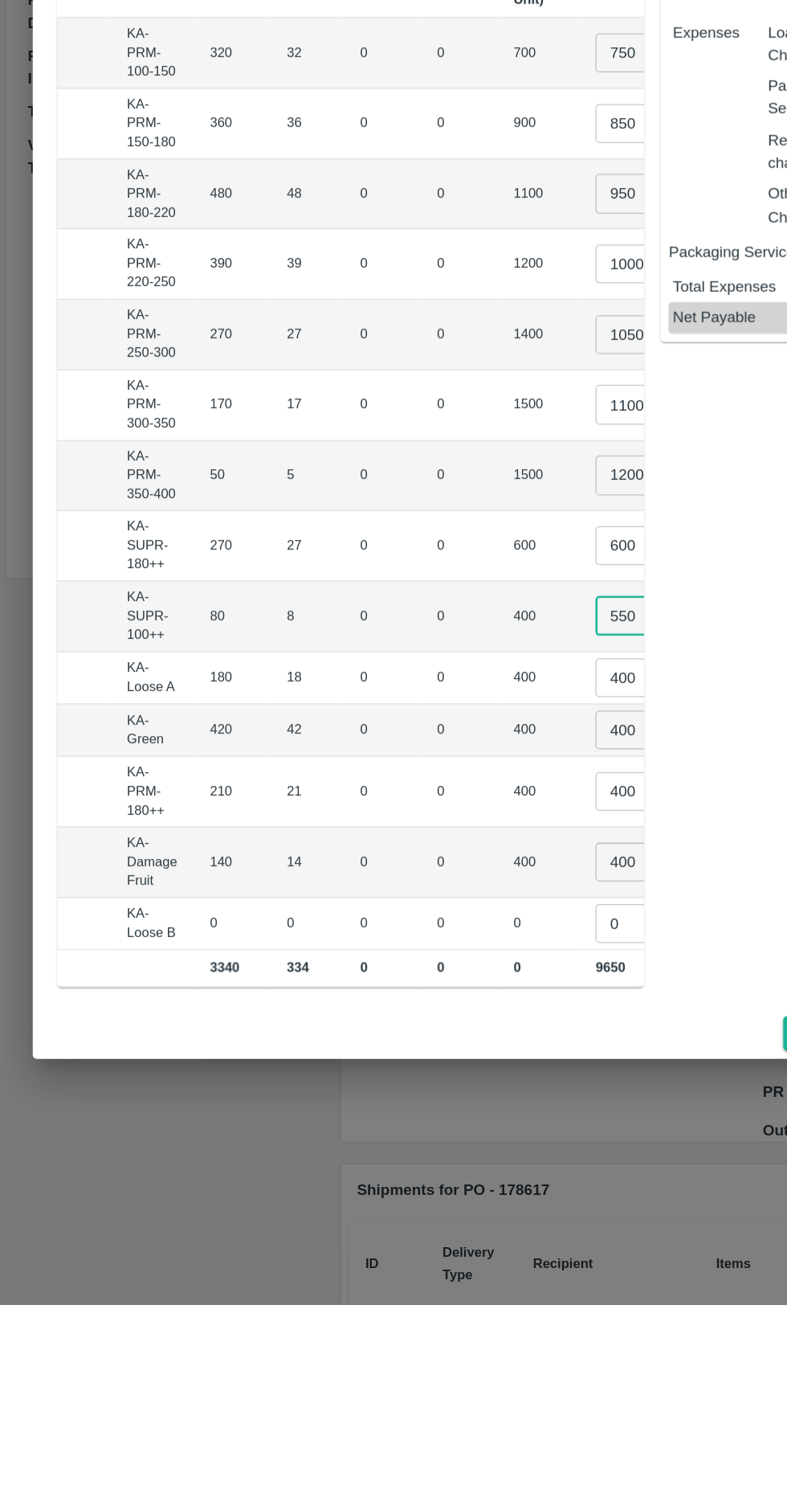
scroll to position [0, 195]
type input "550"
click at [465, 983] on input "400" at bounding box center [497, 993] width 64 height 31
type input "4"
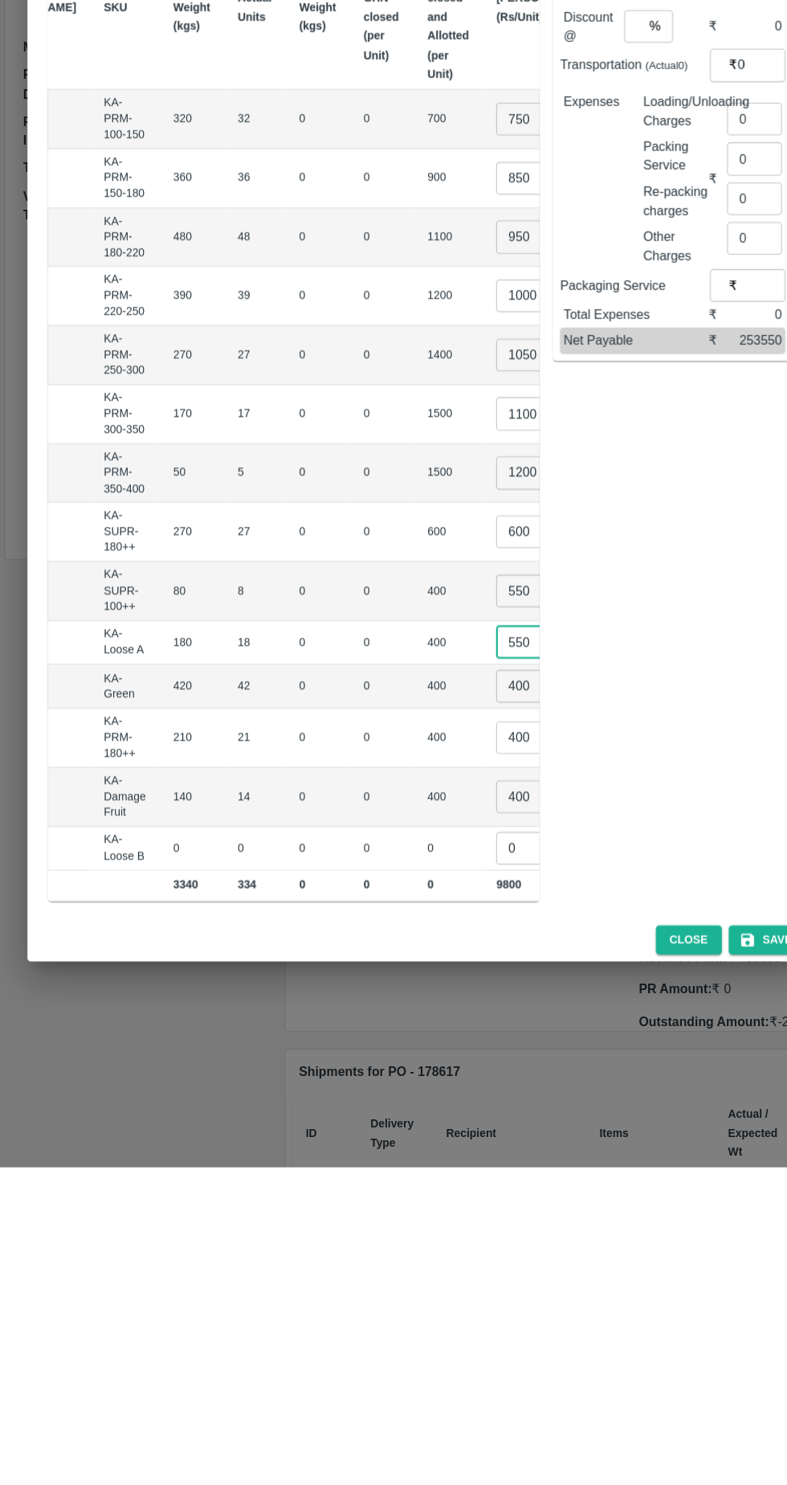
type input "550"
click at [465, 1069] on input "400" at bounding box center [497, 1082] width 64 height 31
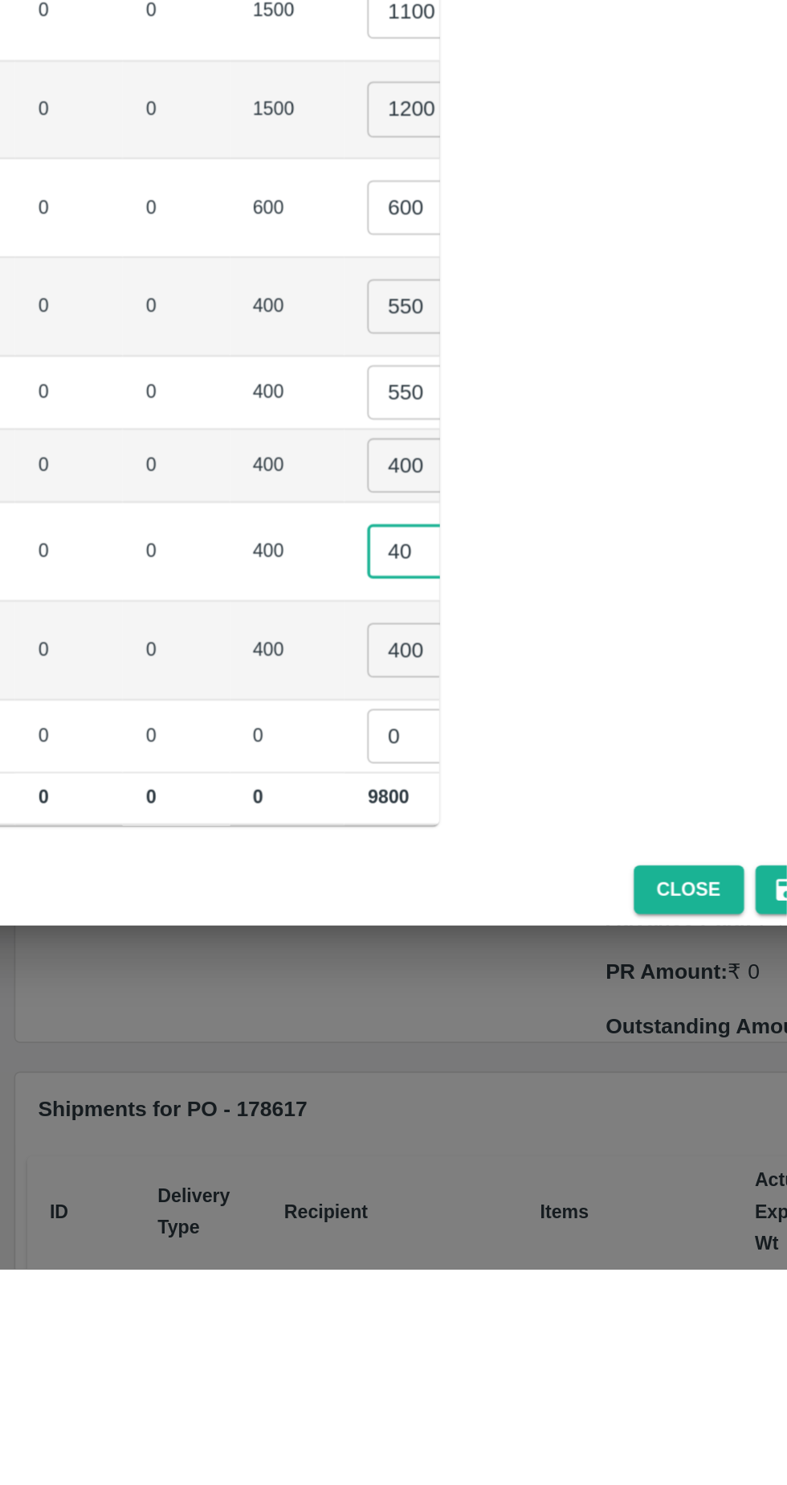
type input "4"
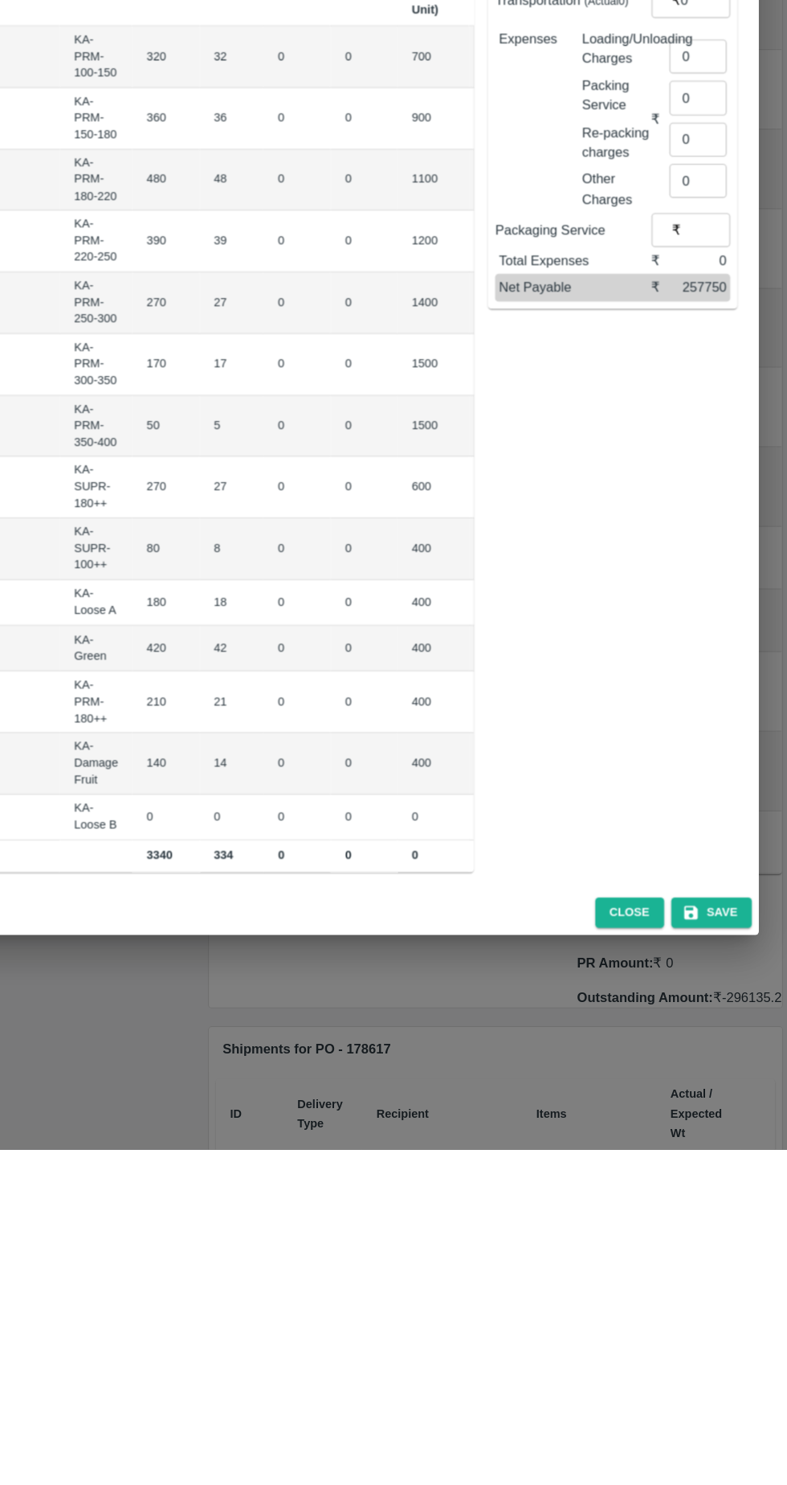
scroll to position [0, 155]
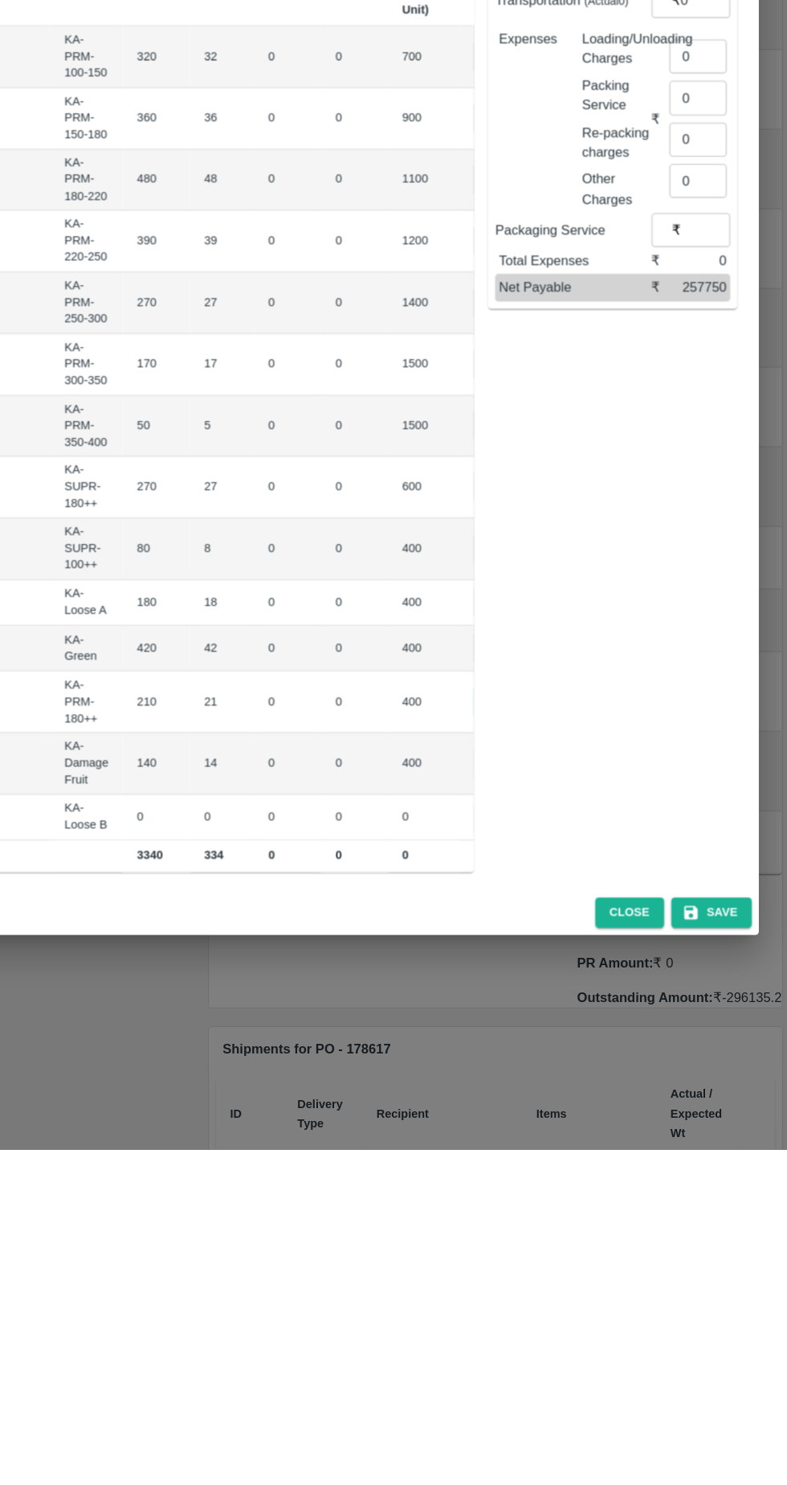
type input "600"
click at [505, 1125] on input "400" at bounding box center [537, 1137] width 64 height 31
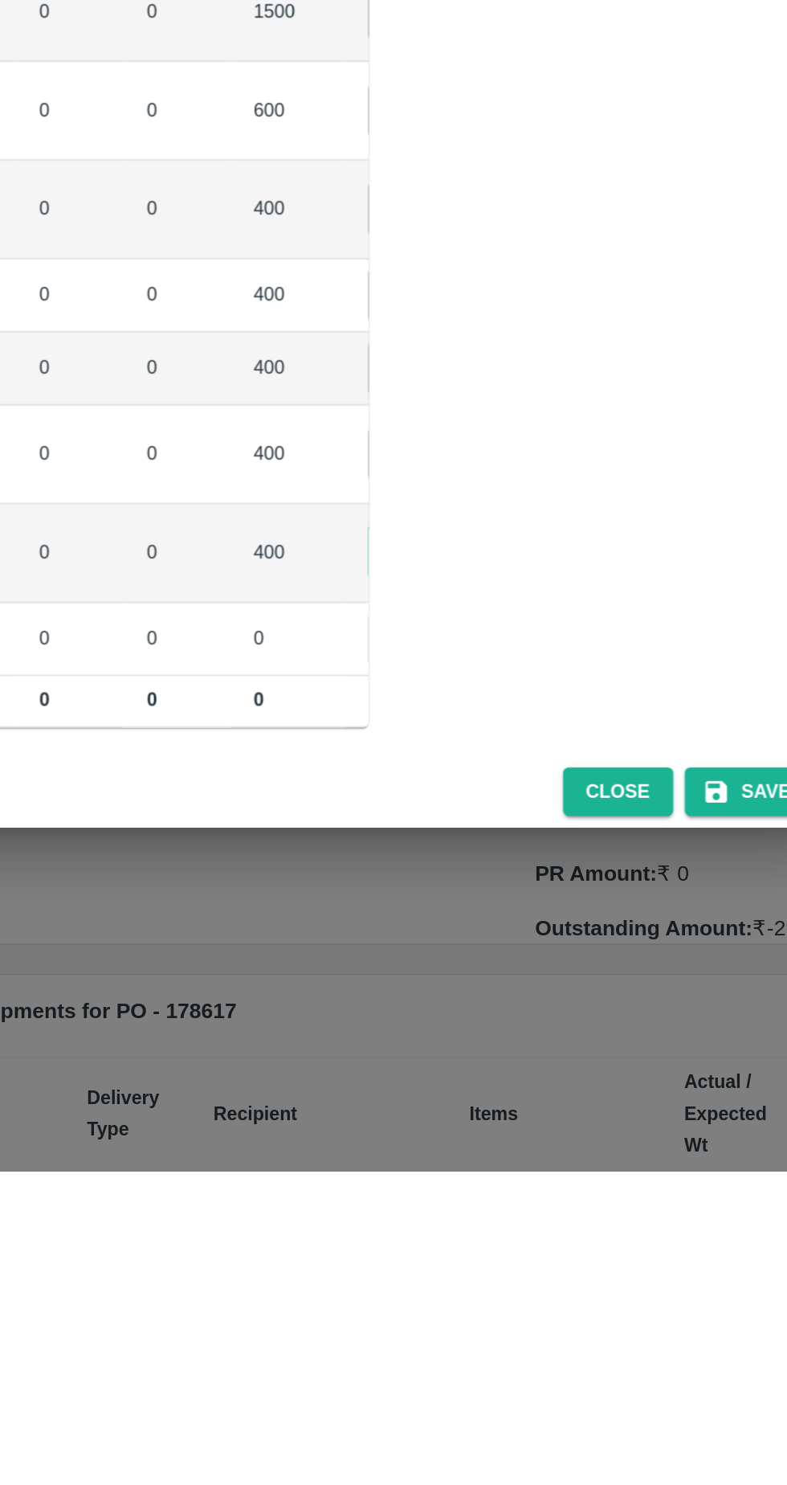
type input "4"
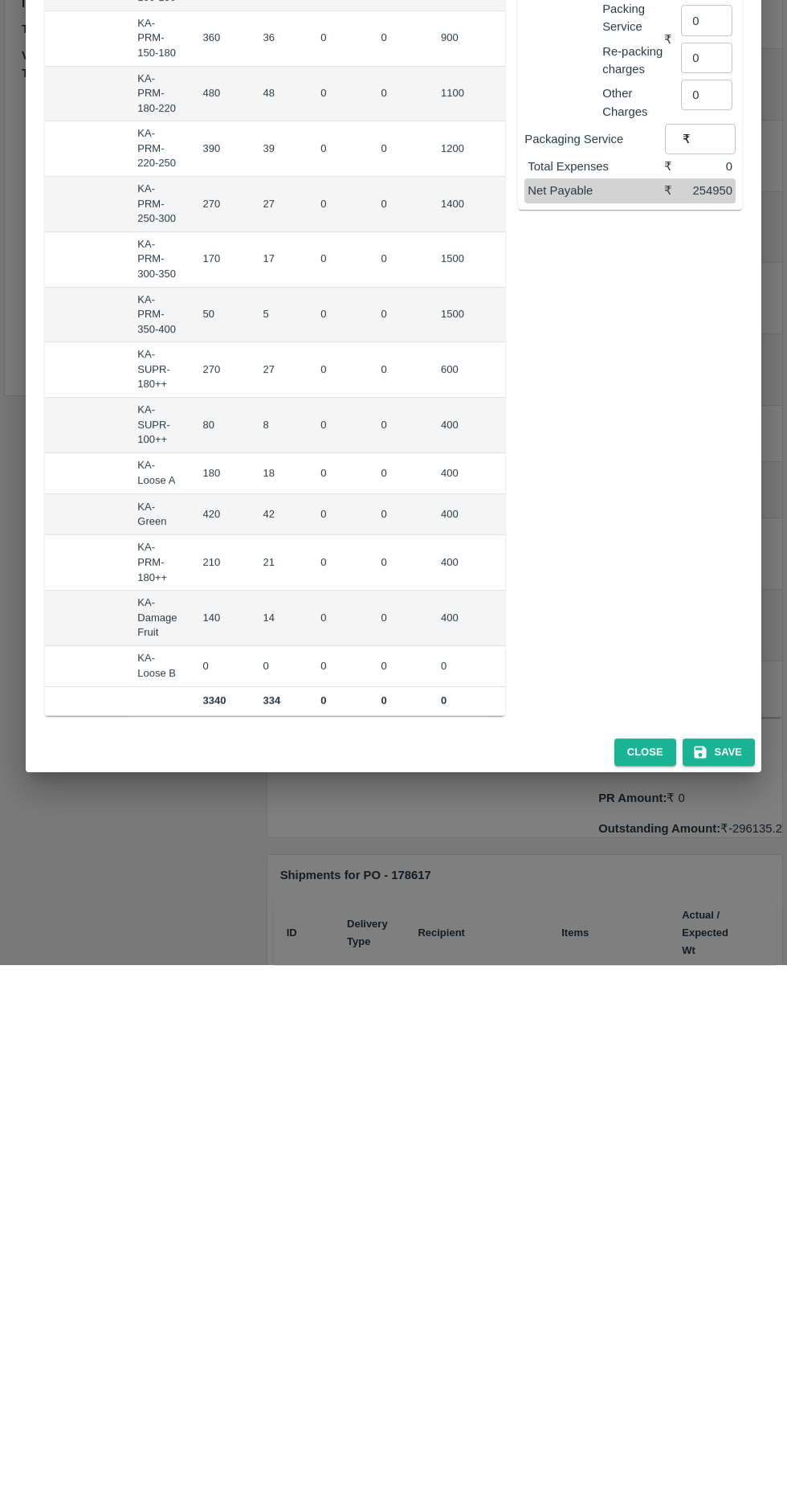
scroll to position [0, 210]
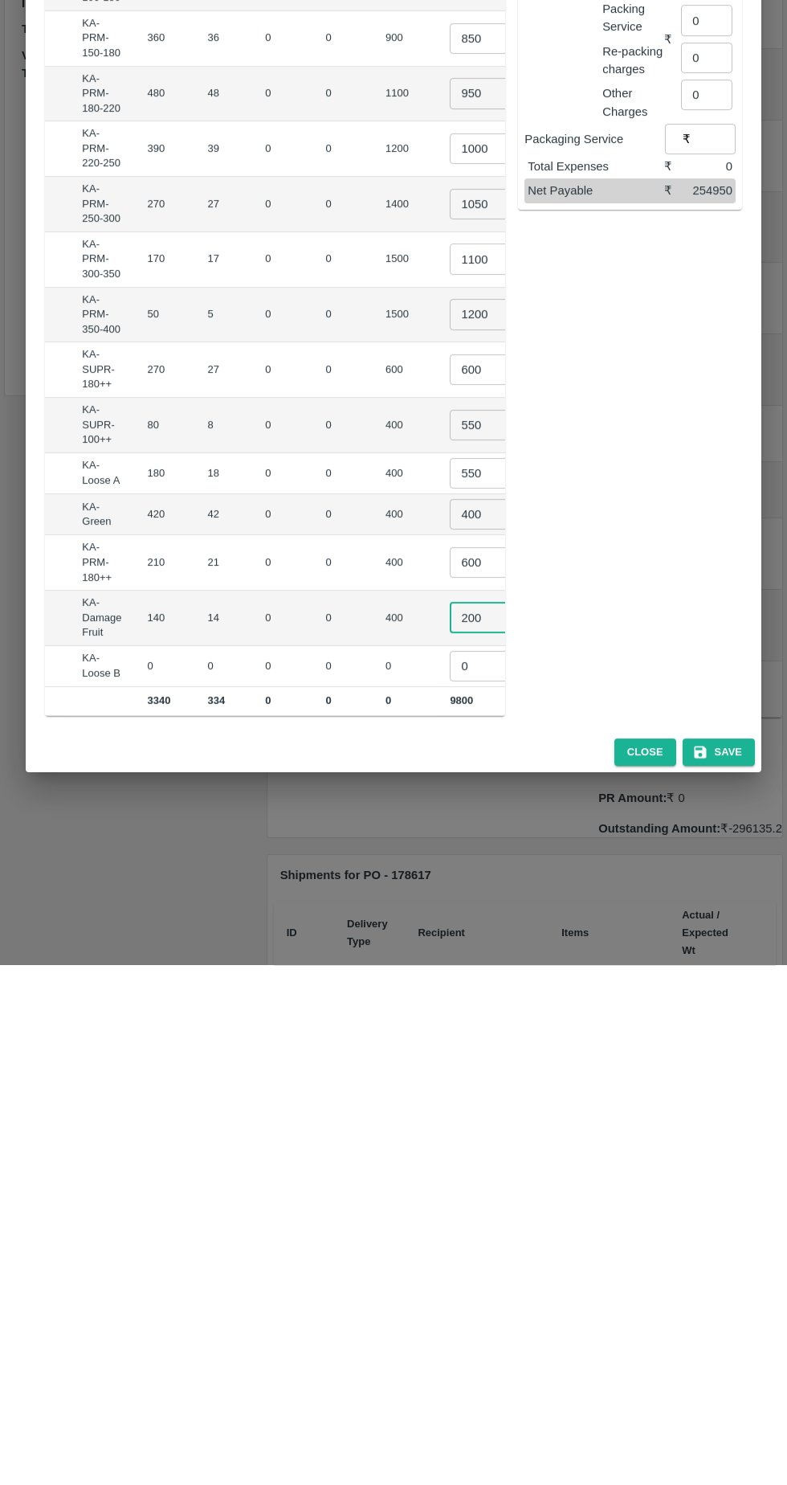
type input "200"
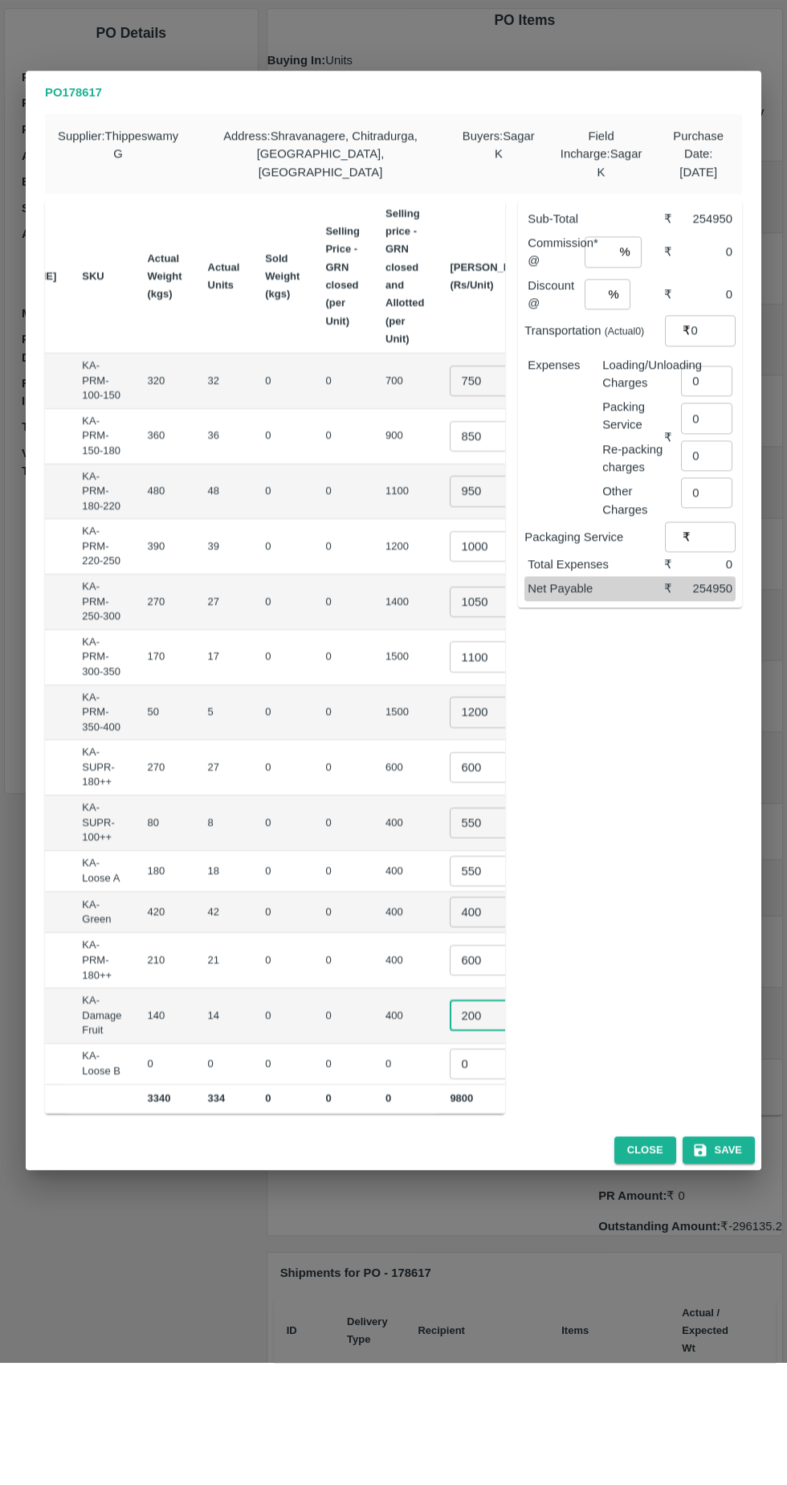
click at [450, 984] on input "550" at bounding box center [482, 993] width 64 height 31
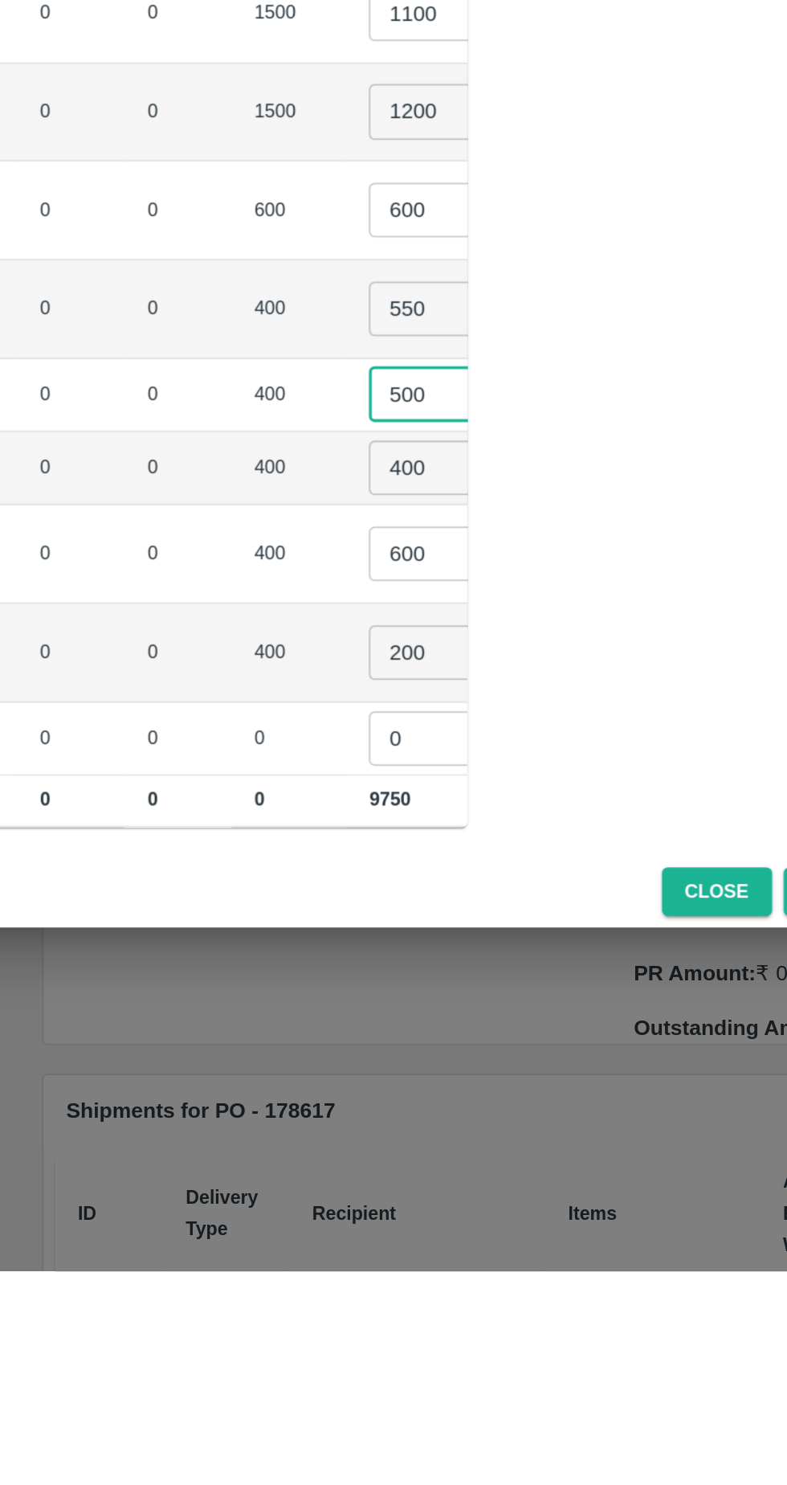
type input "500"
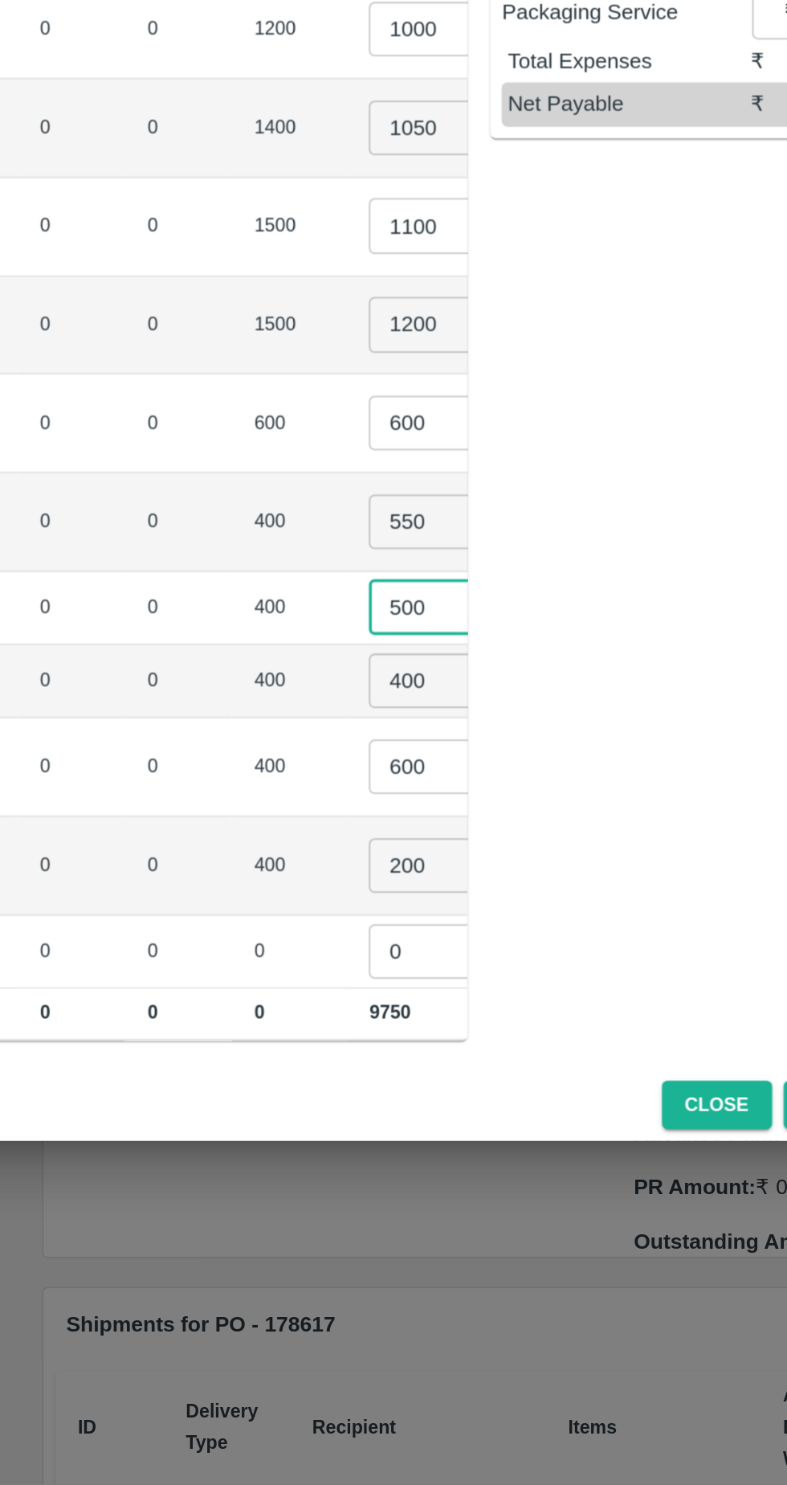
scroll to position [0, 0]
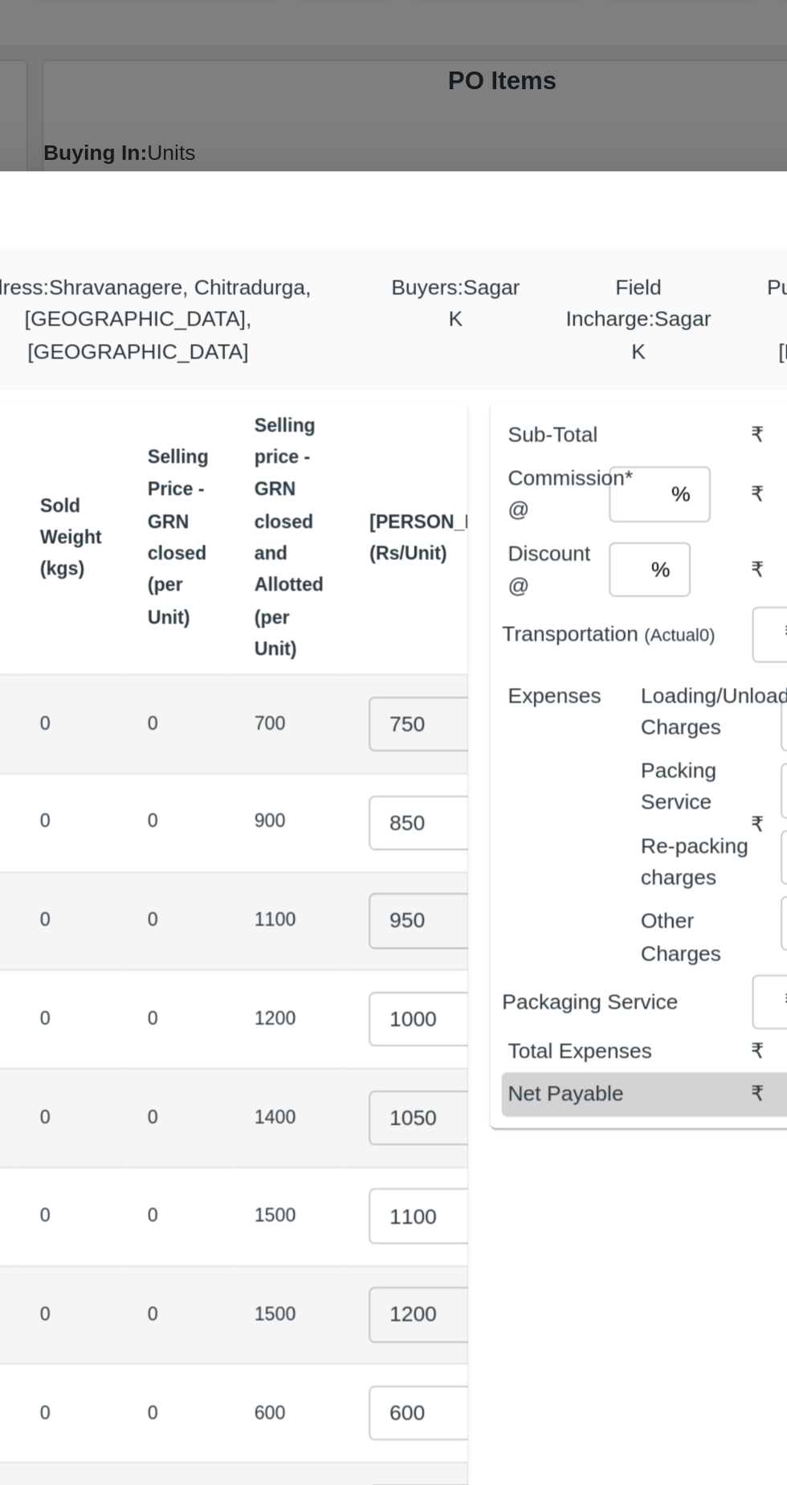
click at [606, 368] on input "number" at bounding box center [599, 373] width 29 height 31
type input "6"
click at [599, 409] on input "number" at bounding box center [593, 416] width 17 height 31
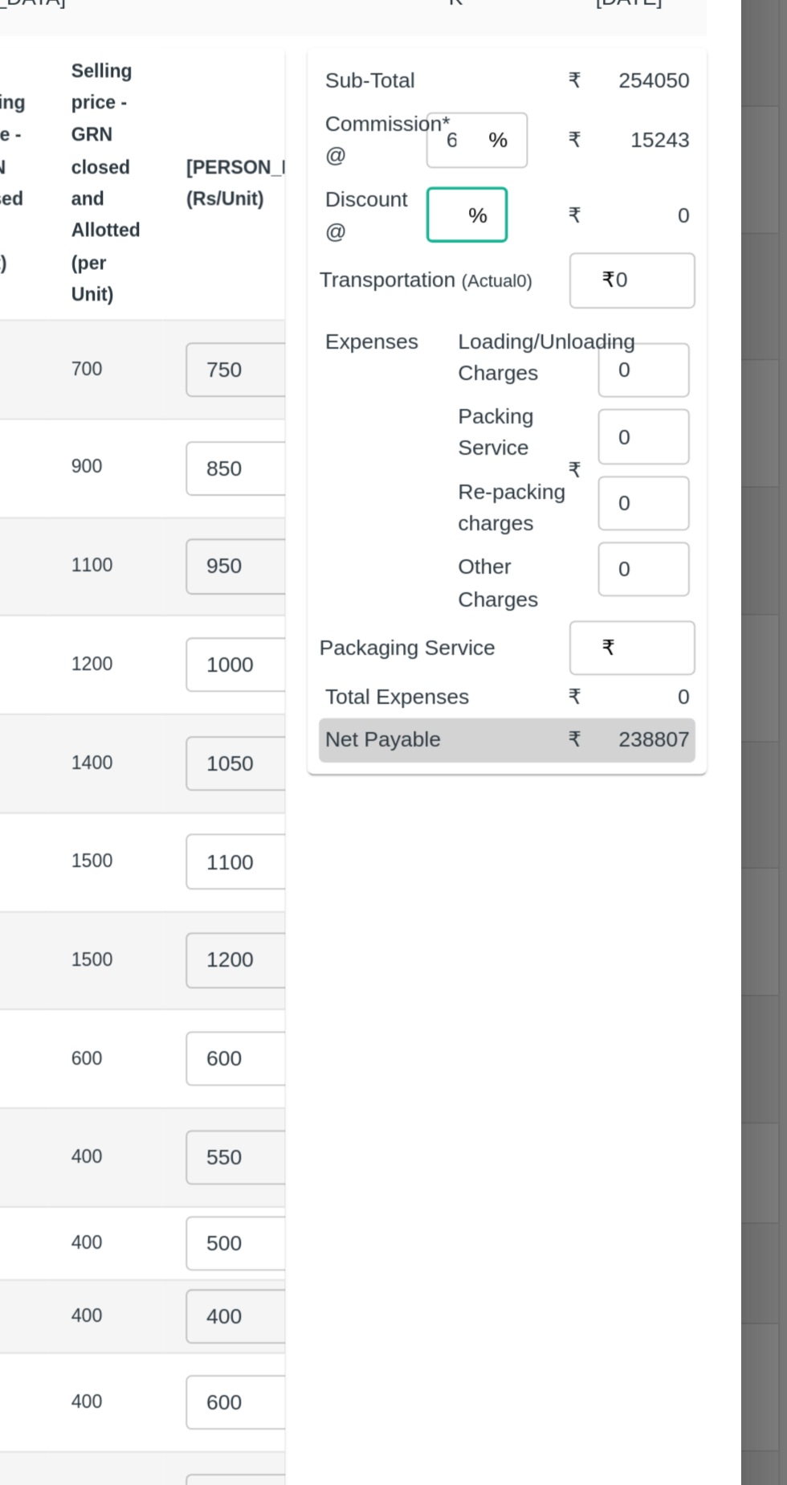
type input "0"
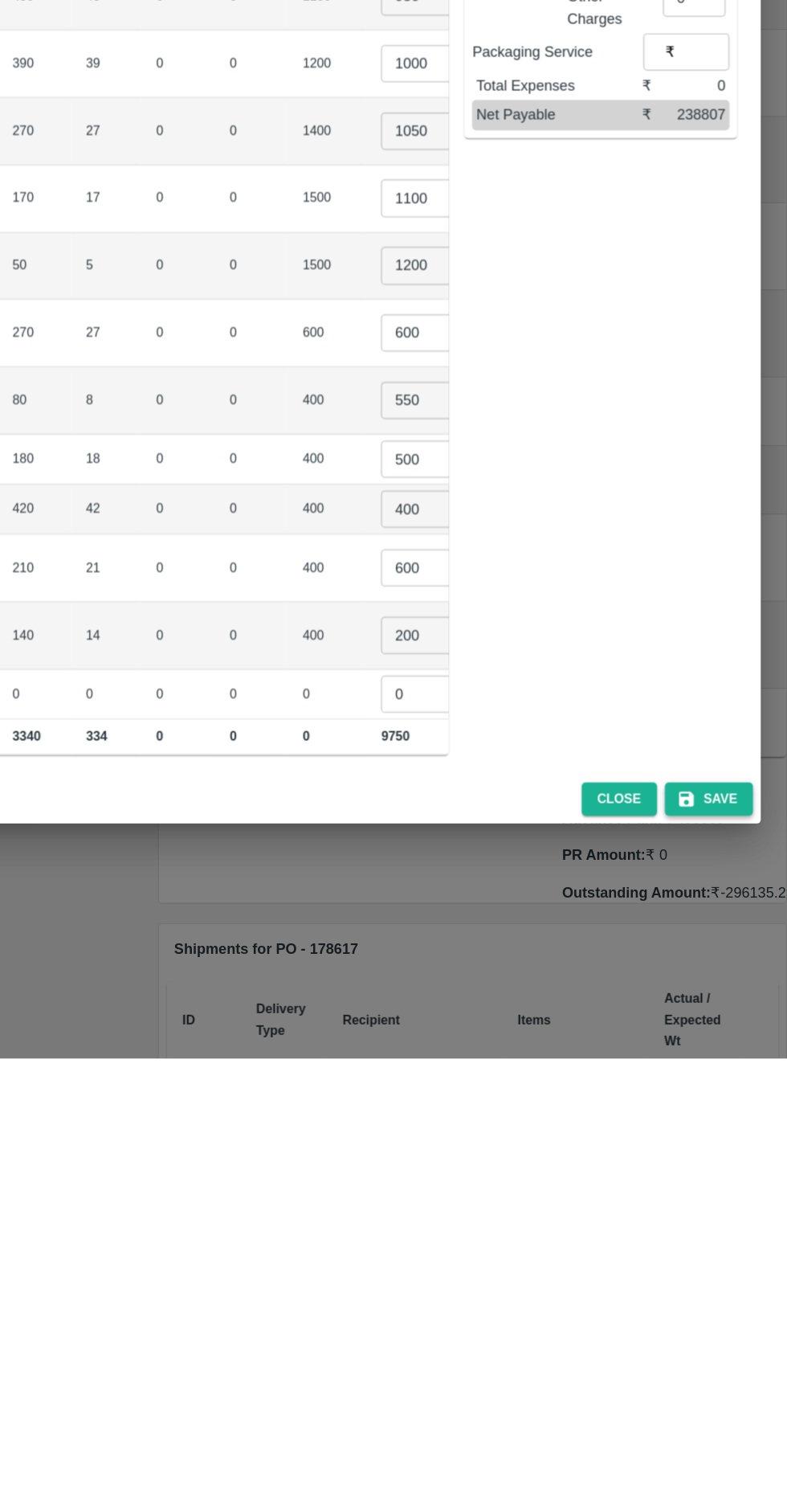
click at [738, 1258] on button "Save" at bounding box center [719, 1272] width 72 height 28
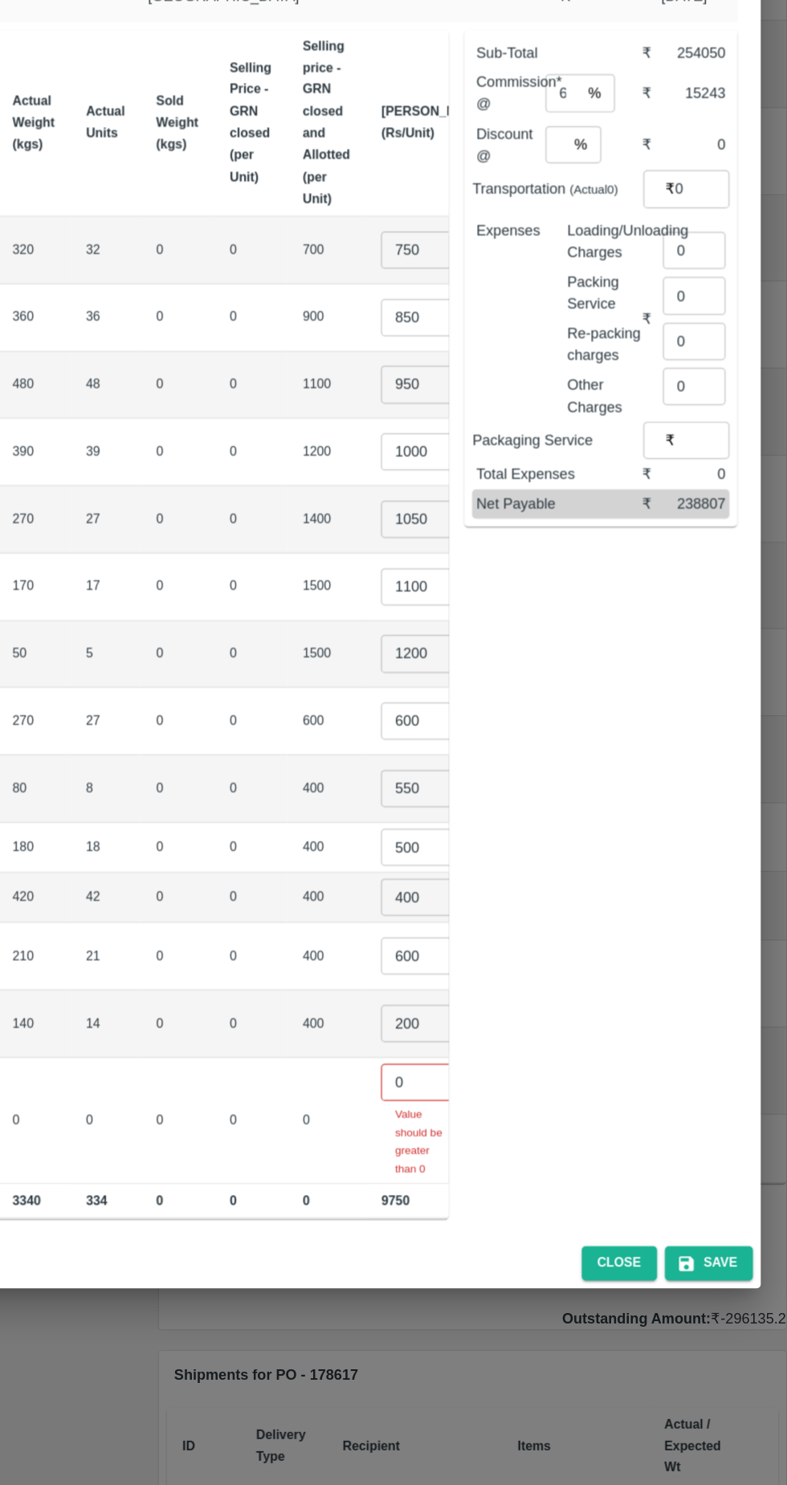
click at [450, 1139] on input "0" at bounding box center [482, 1154] width 64 height 31
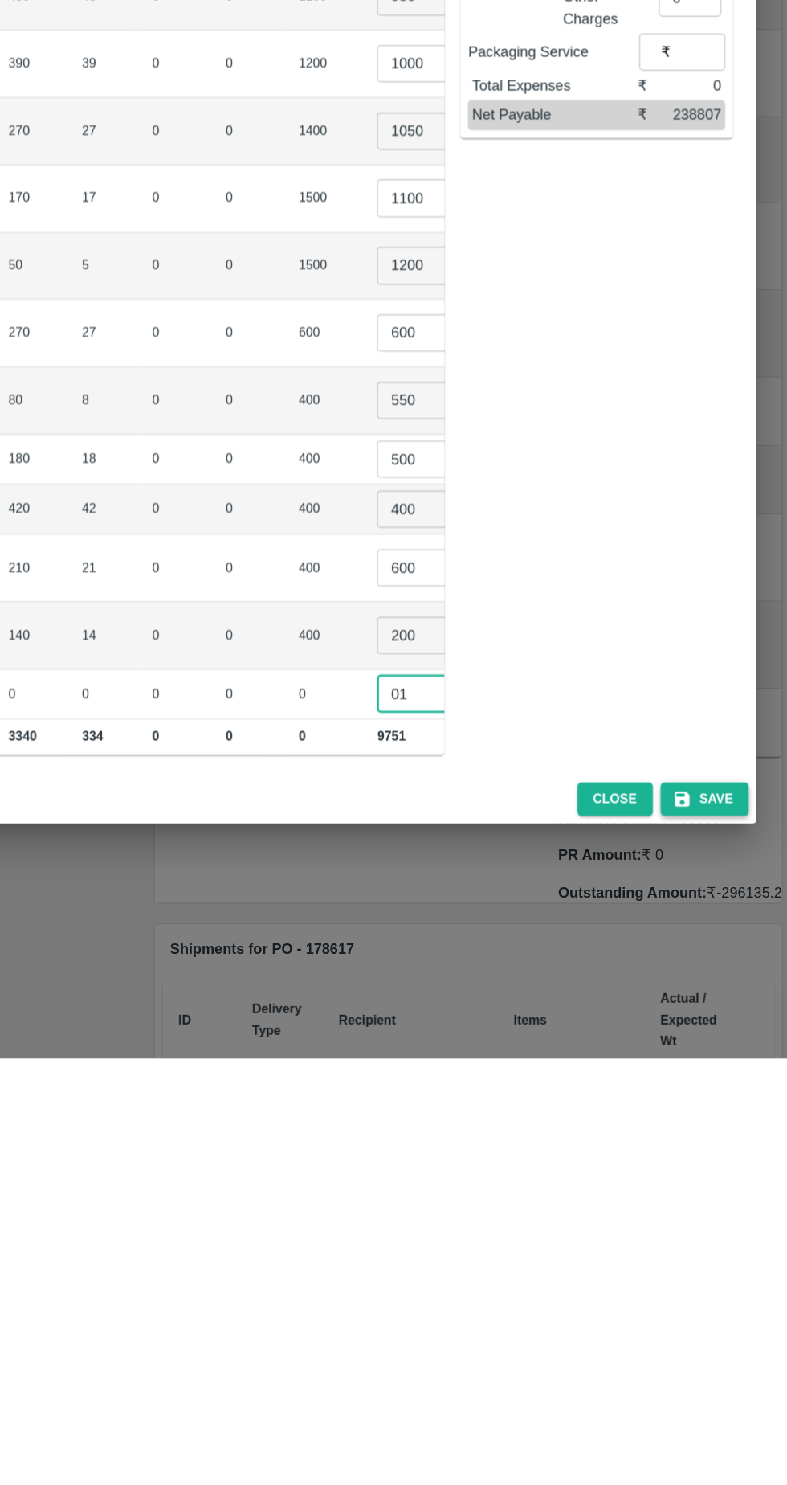
type input "01"
click at [718, 1263] on button "Save" at bounding box center [719, 1272] width 72 height 28
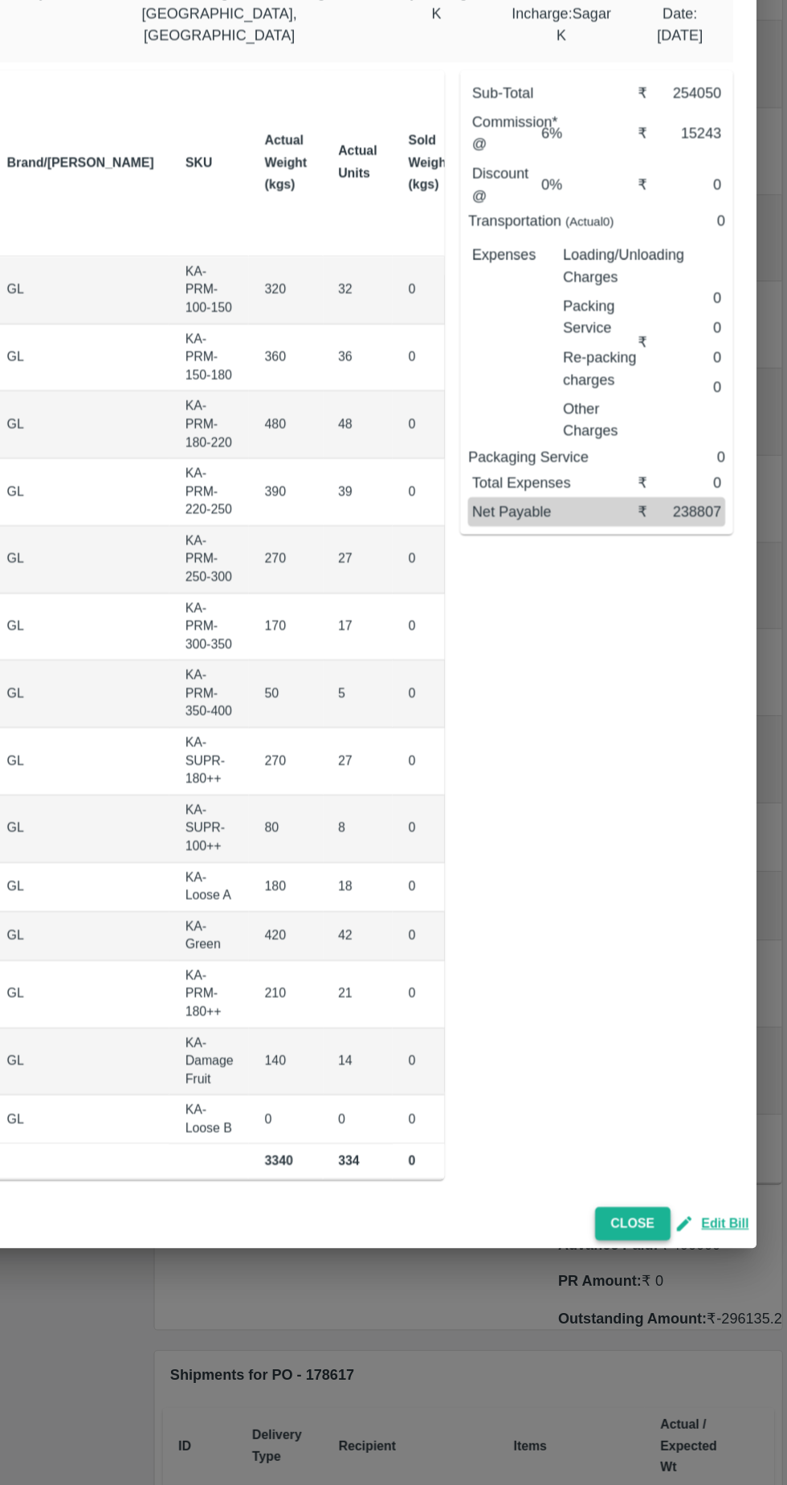
click at [665, 1264] on button "Close" at bounding box center [660, 1271] width 62 height 28
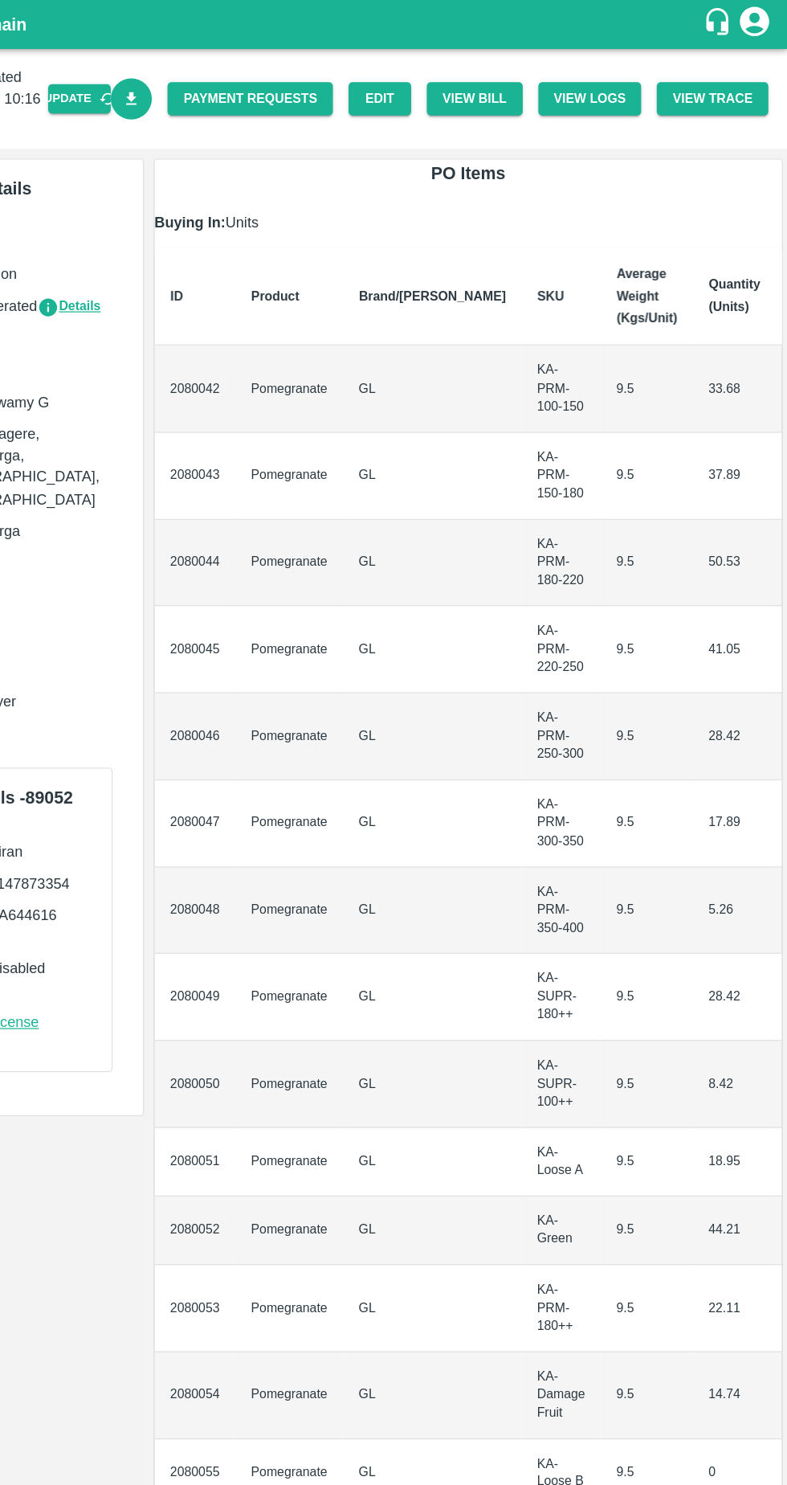
click at [266, 90] on link "Download Bill" at bounding box center [248, 81] width 35 height 35
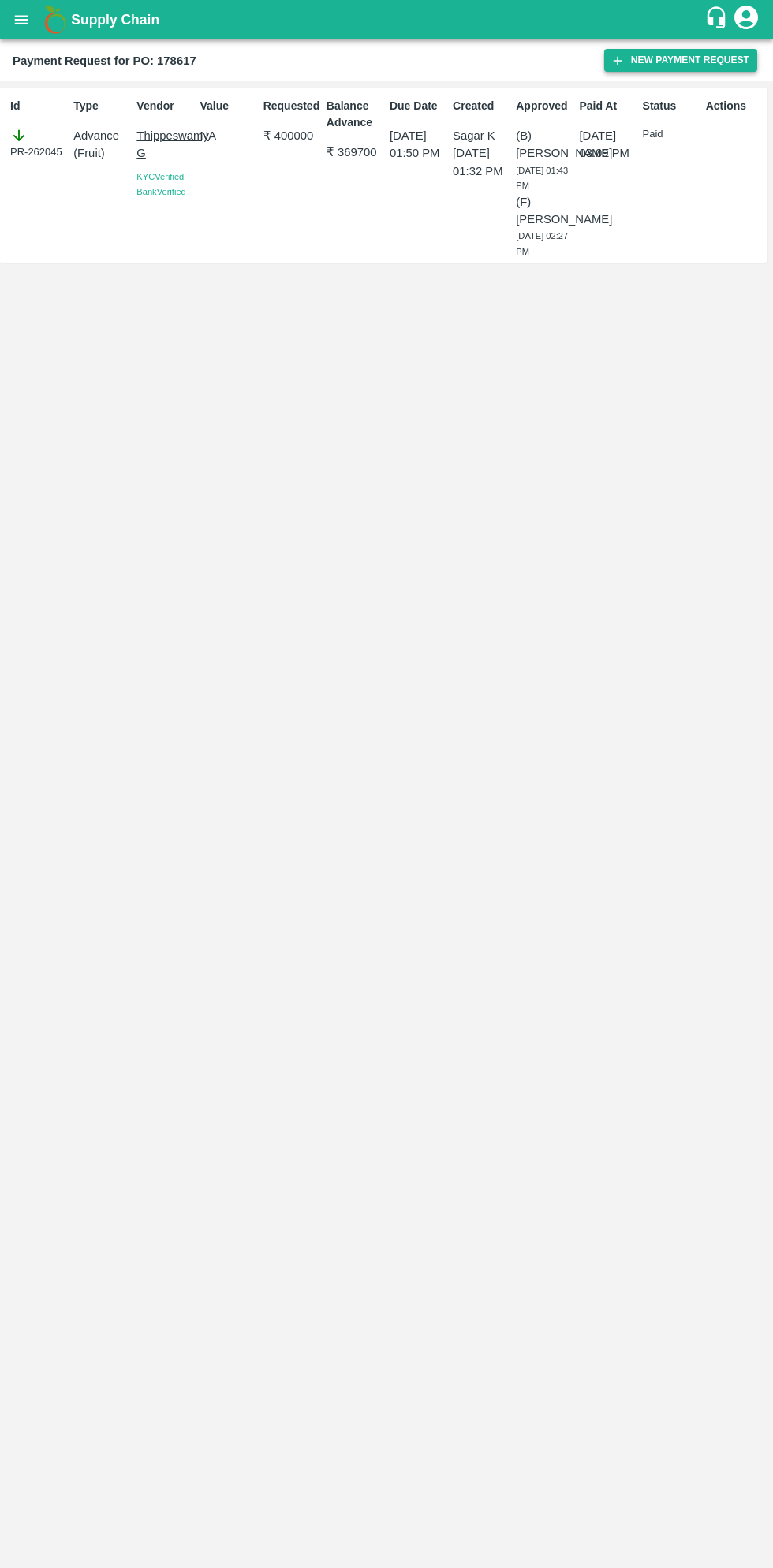
click at [684, 60] on button "New Payment Request" at bounding box center [681, 60] width 153 height 23
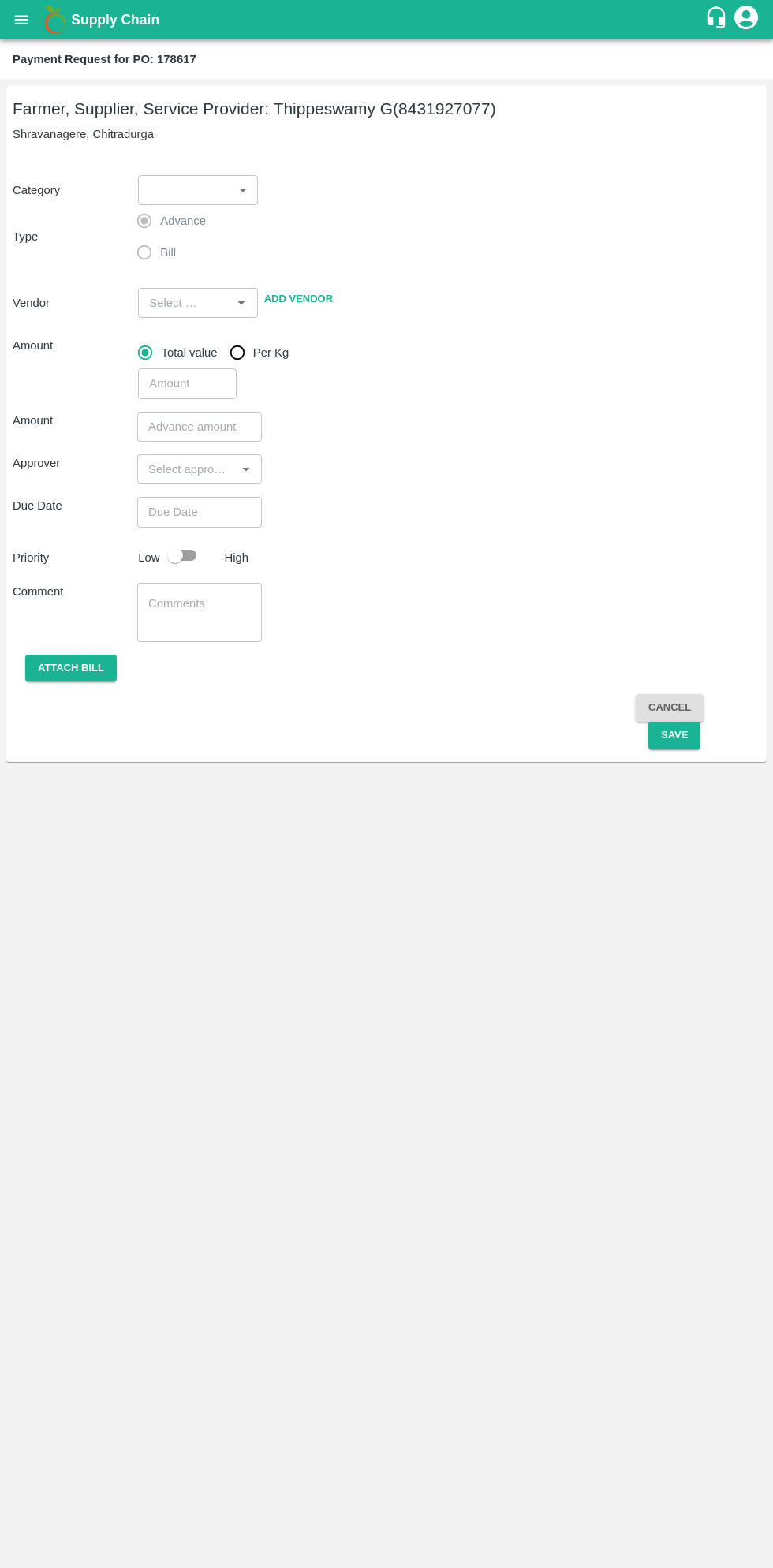
click at [203, 188] on body "Supply Chain Payment Request for PO: 178617 Farmer, Supplier, Service Provider:…" at bounding box center [386, 784] width 773 height 1568
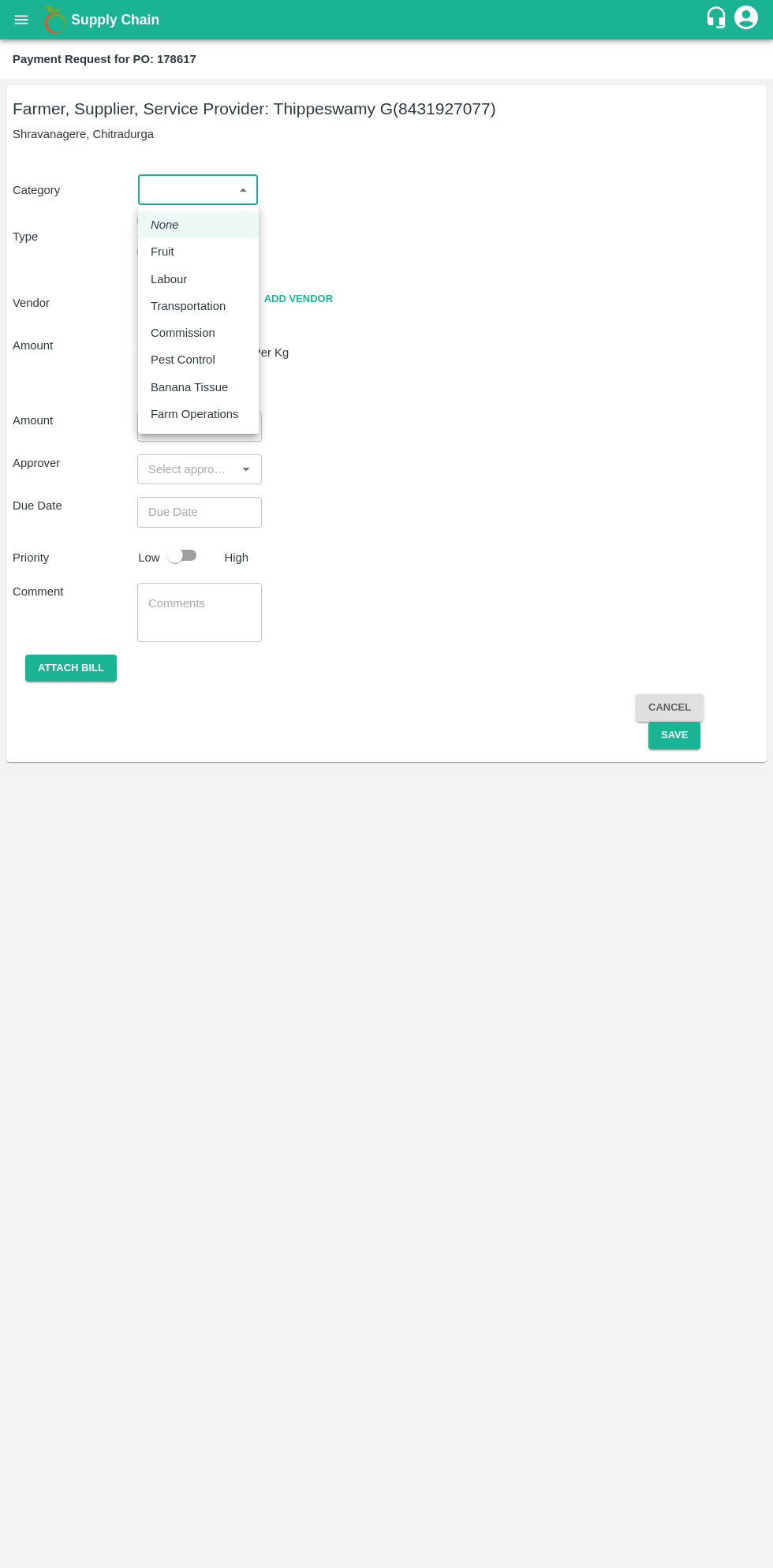
click at [164, 243] on p "Fruit" at bounding box center [162, 251] width 24 height 18
type input "1"
type input "[PERSON_NAME] G - 8431927077(Farmer, Supplier, Service Provider)"
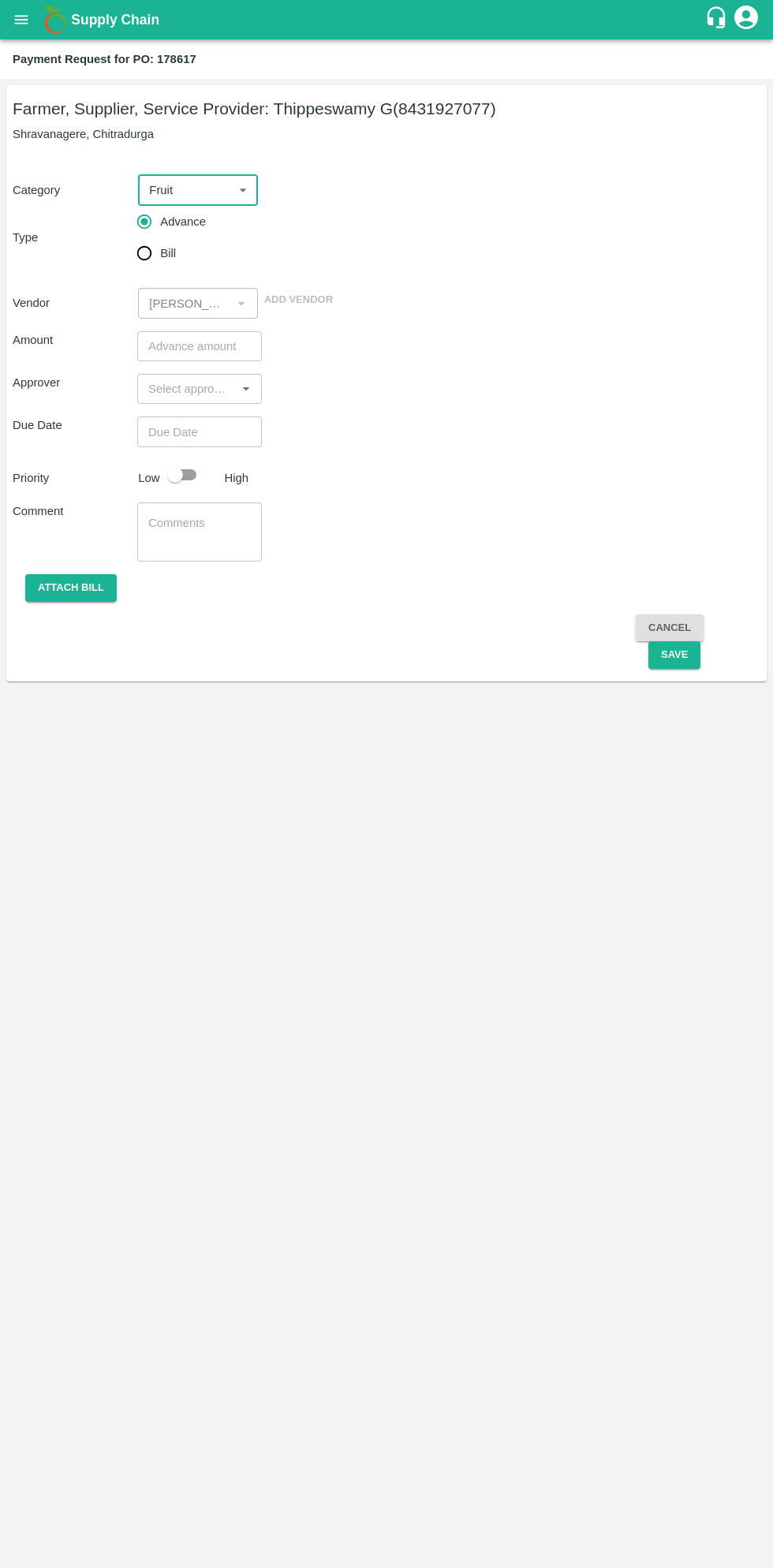
click at [147, 256] on input "Bill" at bounding box center [144, 253] width 31 height 31
radio input "true"
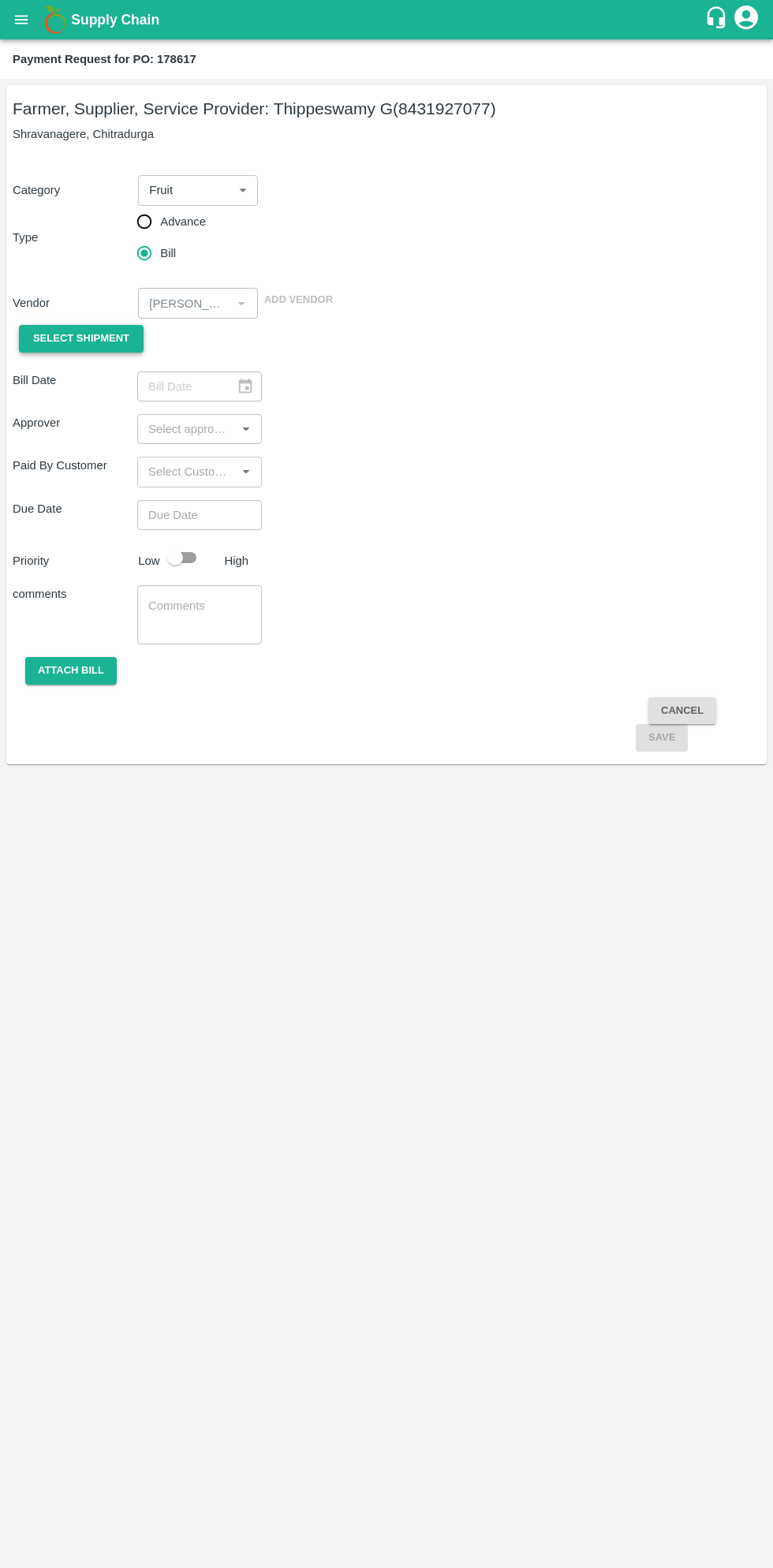
click at [110, 343] on span "Select Shipment" at bounding box center [82, 339] width 96 height 18
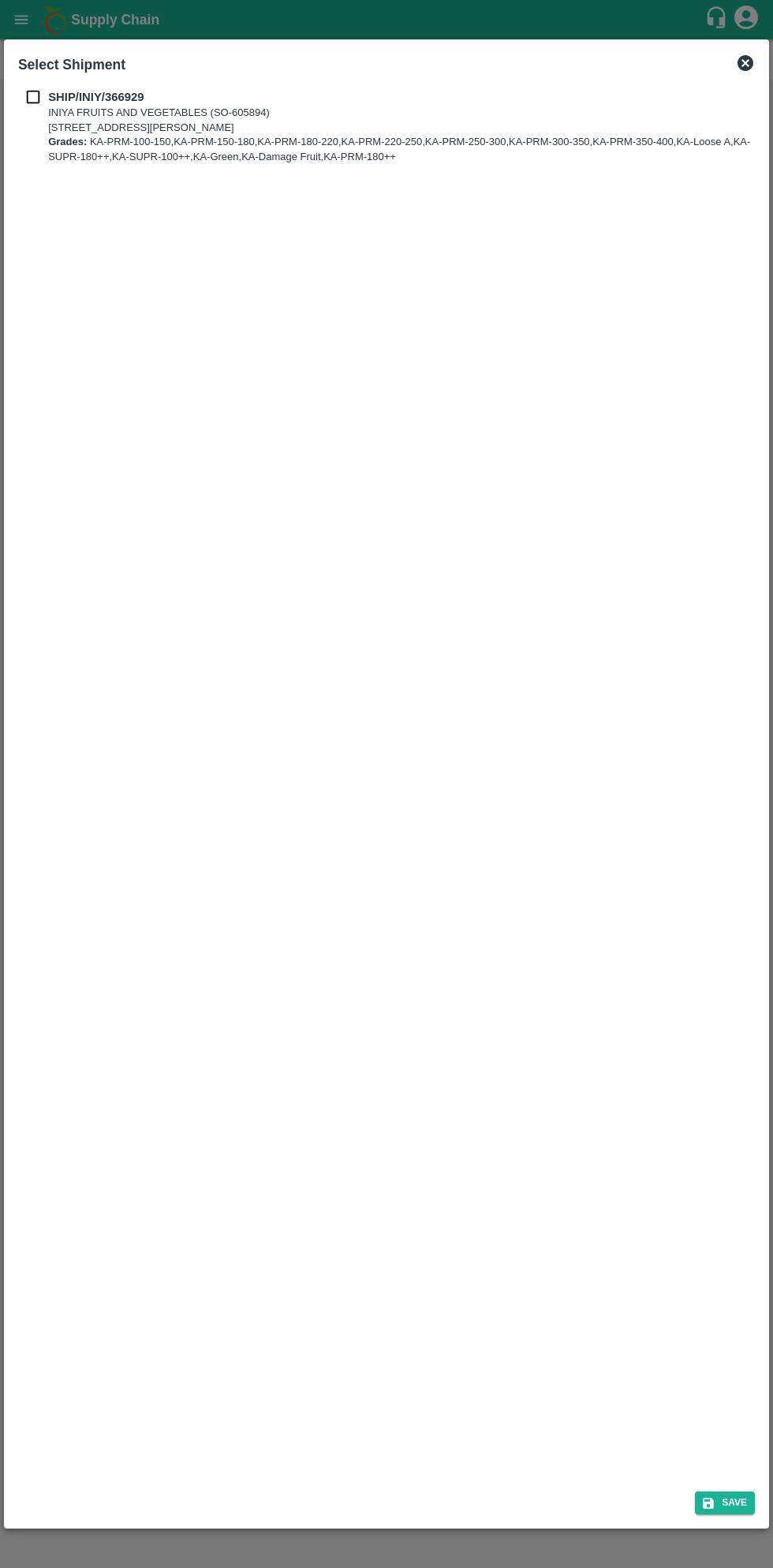
click at [32, 96] on input "checkbox" at bounding box center [32, 97] width 30 height 18
checkbox input "true"
click at [736, 1502] on button "Save" at bounding box center [725, 1502] width 60 height 23
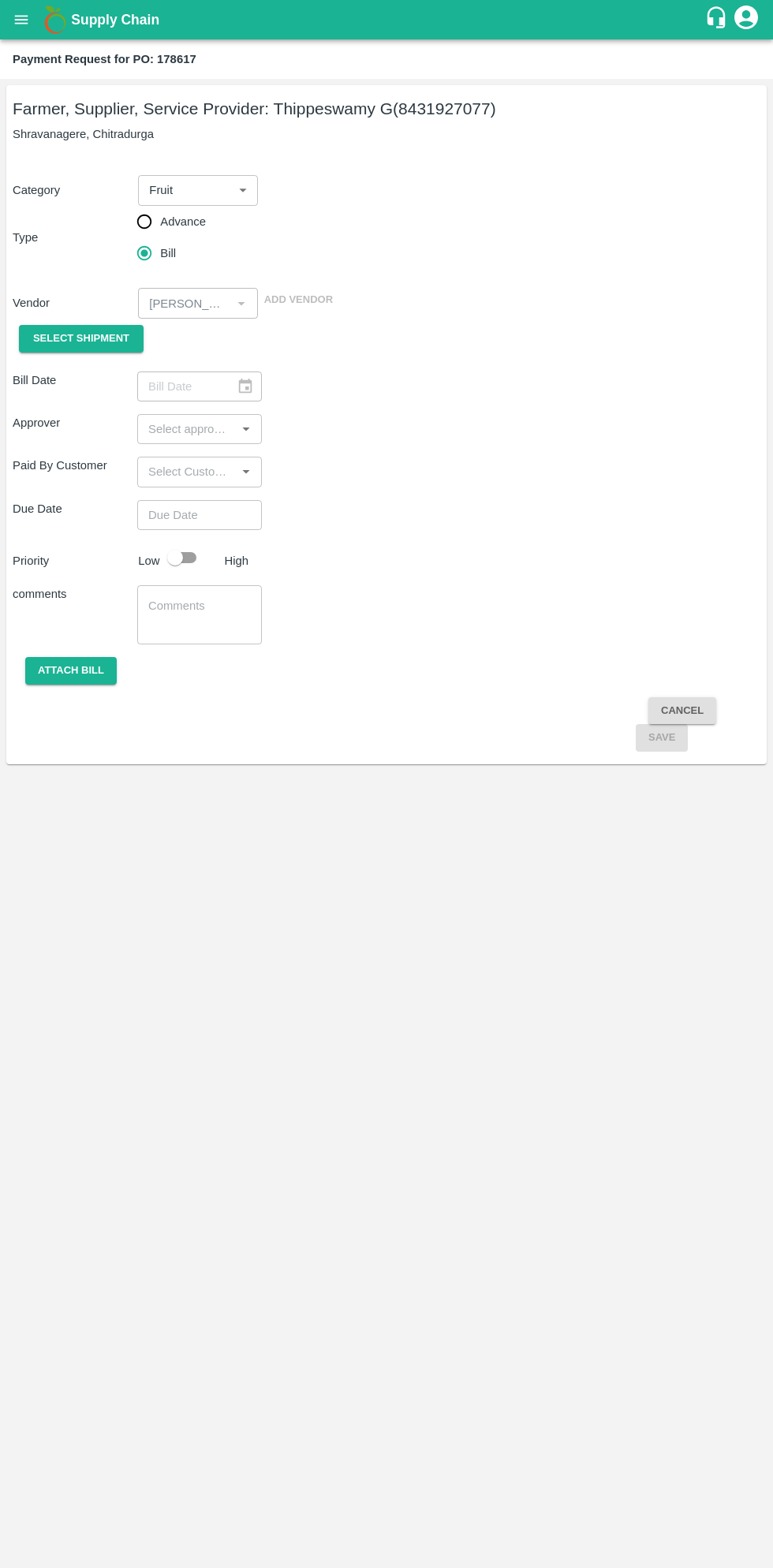
type input "[DATE]"
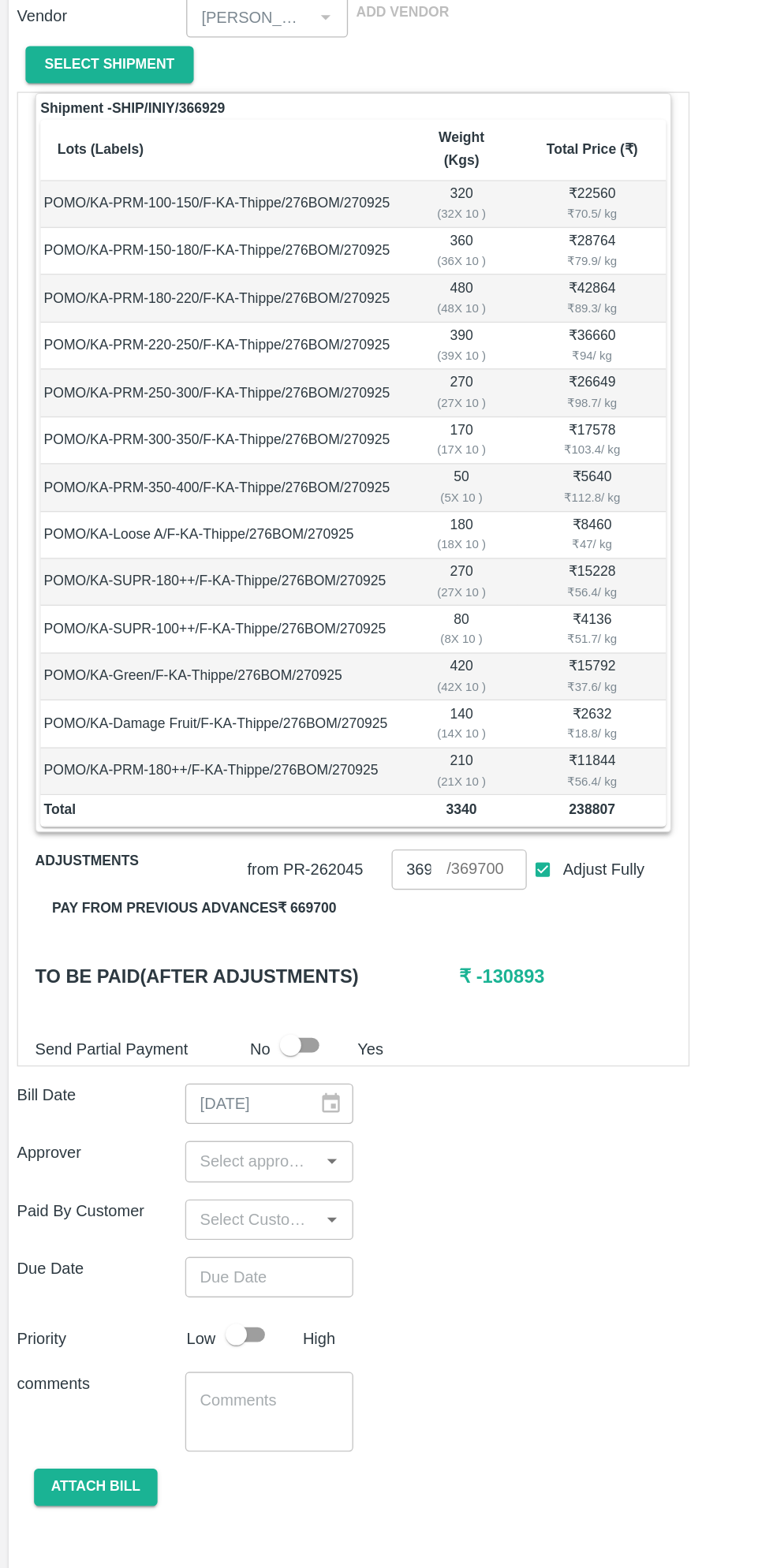
click at [401, 921] on input "Adjust Fully" at bounding box center [403, 936] width 29 height 29
checkbox input "false"
type input "0"
click at [217, 950] on button "Pay from previous advances ₹ 669700" at bounding box center [144, 964] width 236 height 27
